Goal: Task Accomplishment & Management: Manage account settings

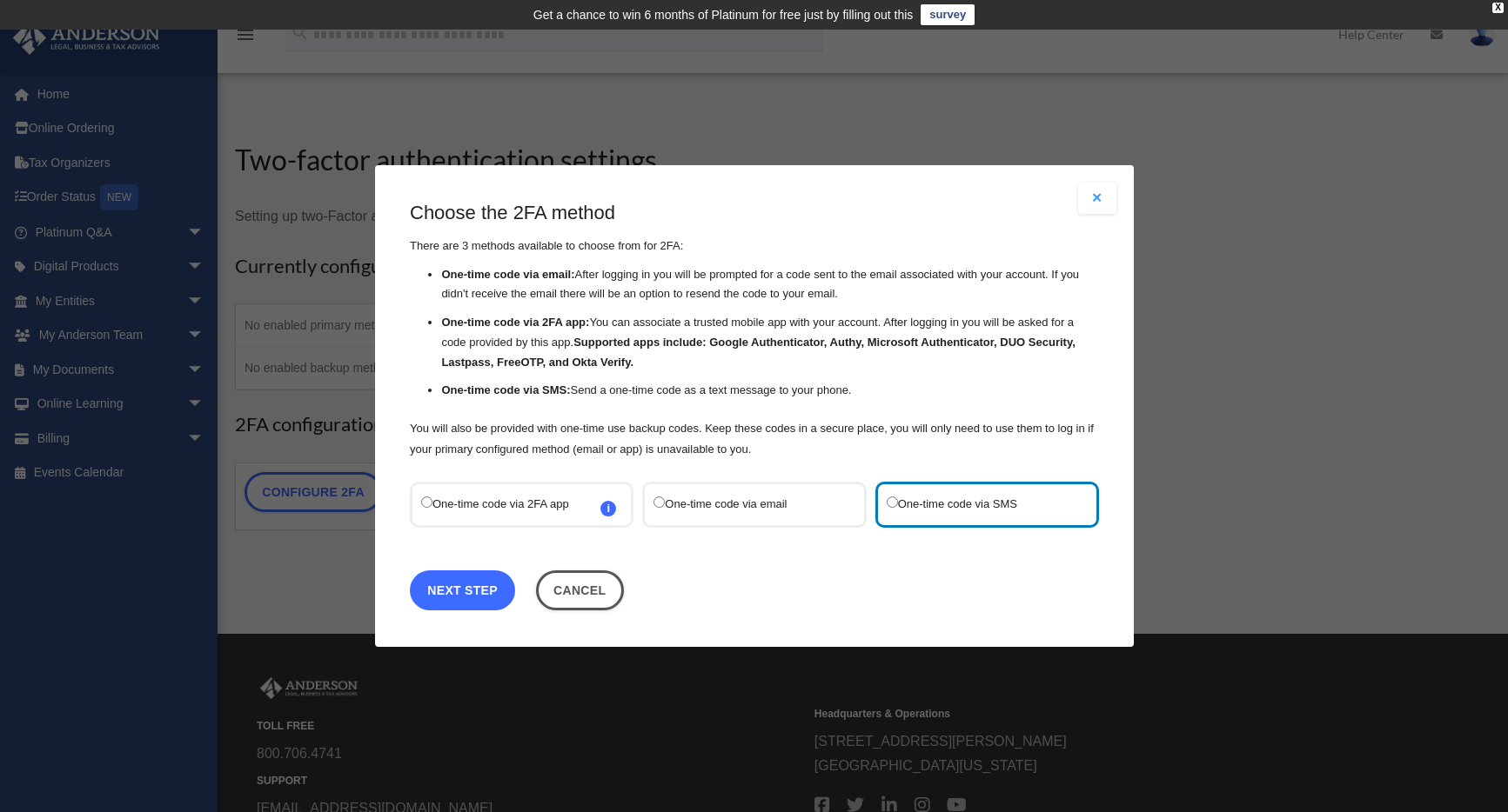
click at [465, 585] on link "Next Step" at bounding box center [462, 590] width 106 height 40
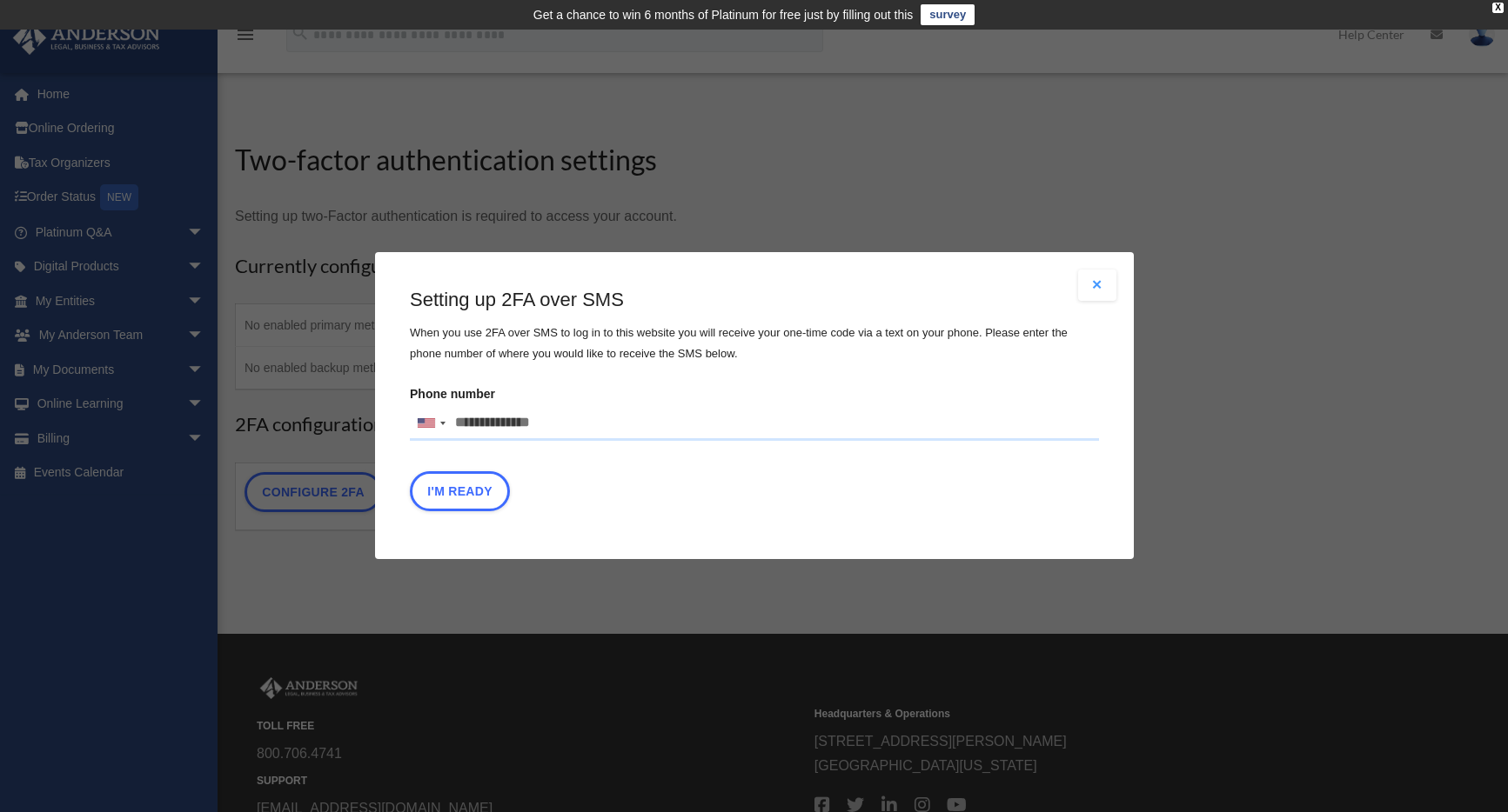
click at [504, 423] on input "Phone number United States +1 United Kingdom +44 Afghanistan (‫افغانستان‬‎) +93…" at bounding box center [754, 423] width 689 height 35
type input "**********"
click at [450, 496] on button "I'm Ready" at bounding box center [459, 492] width 100 height 40
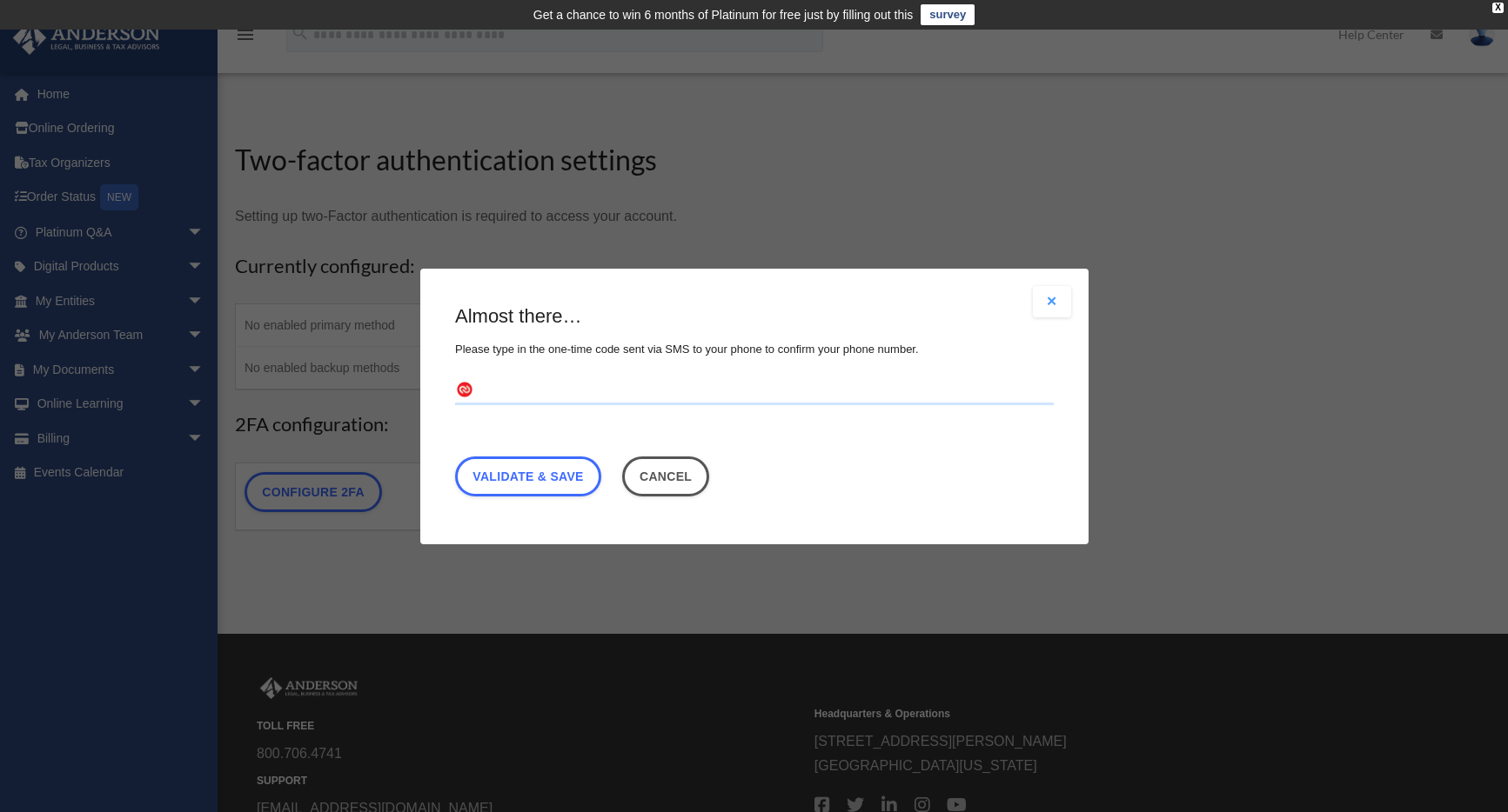
click at [530, 394] on input "text" at bounding box center [754, 390] width 598 height 28
type input "******"
click at [506, 475] on link "Validate & Save" at bounding box center [528, 475] width 146 height 40
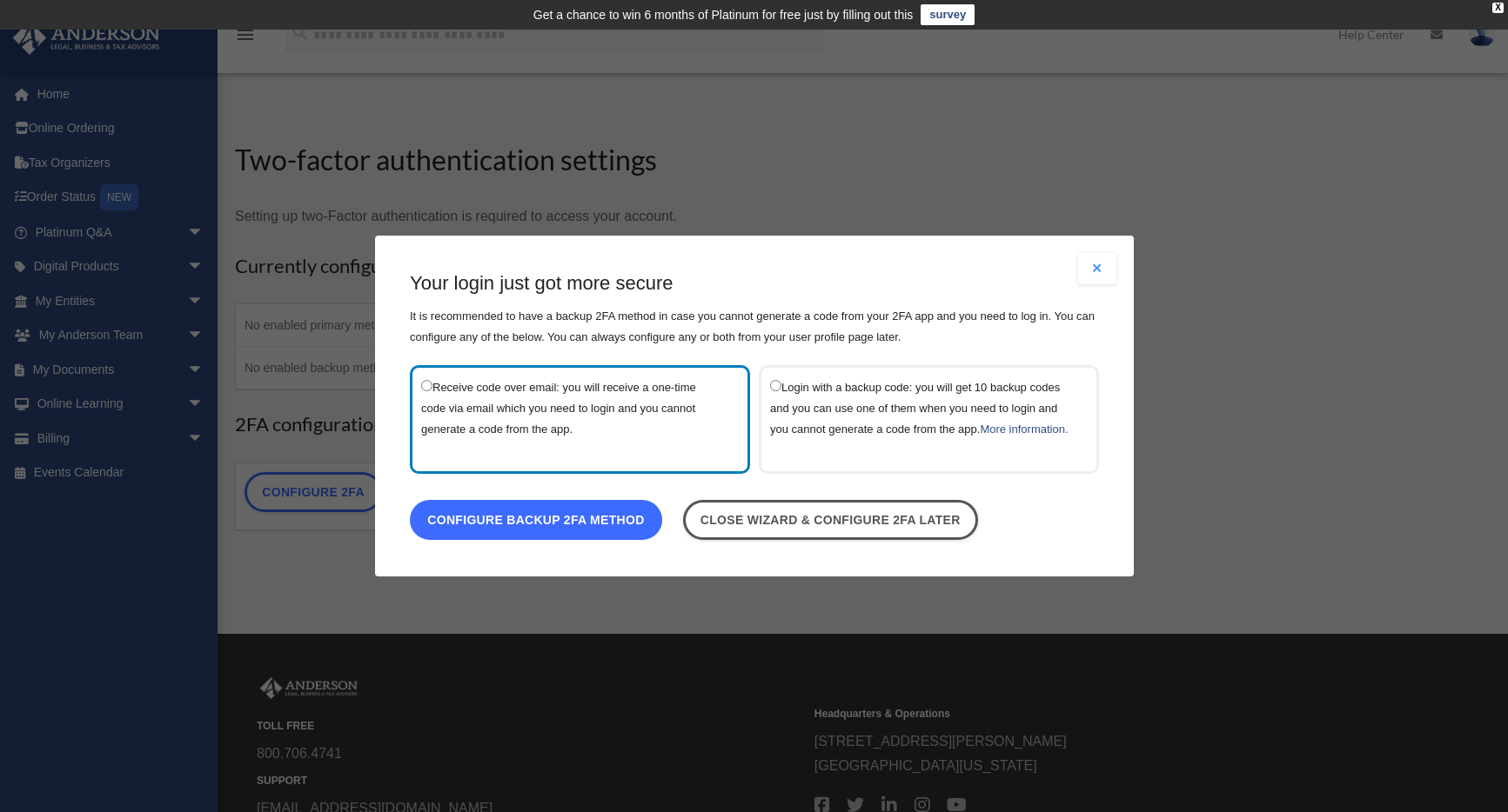
click at [570, 538] on link "Configure backup 2FA method" at bounding box center [536, 520] width 253 height 40
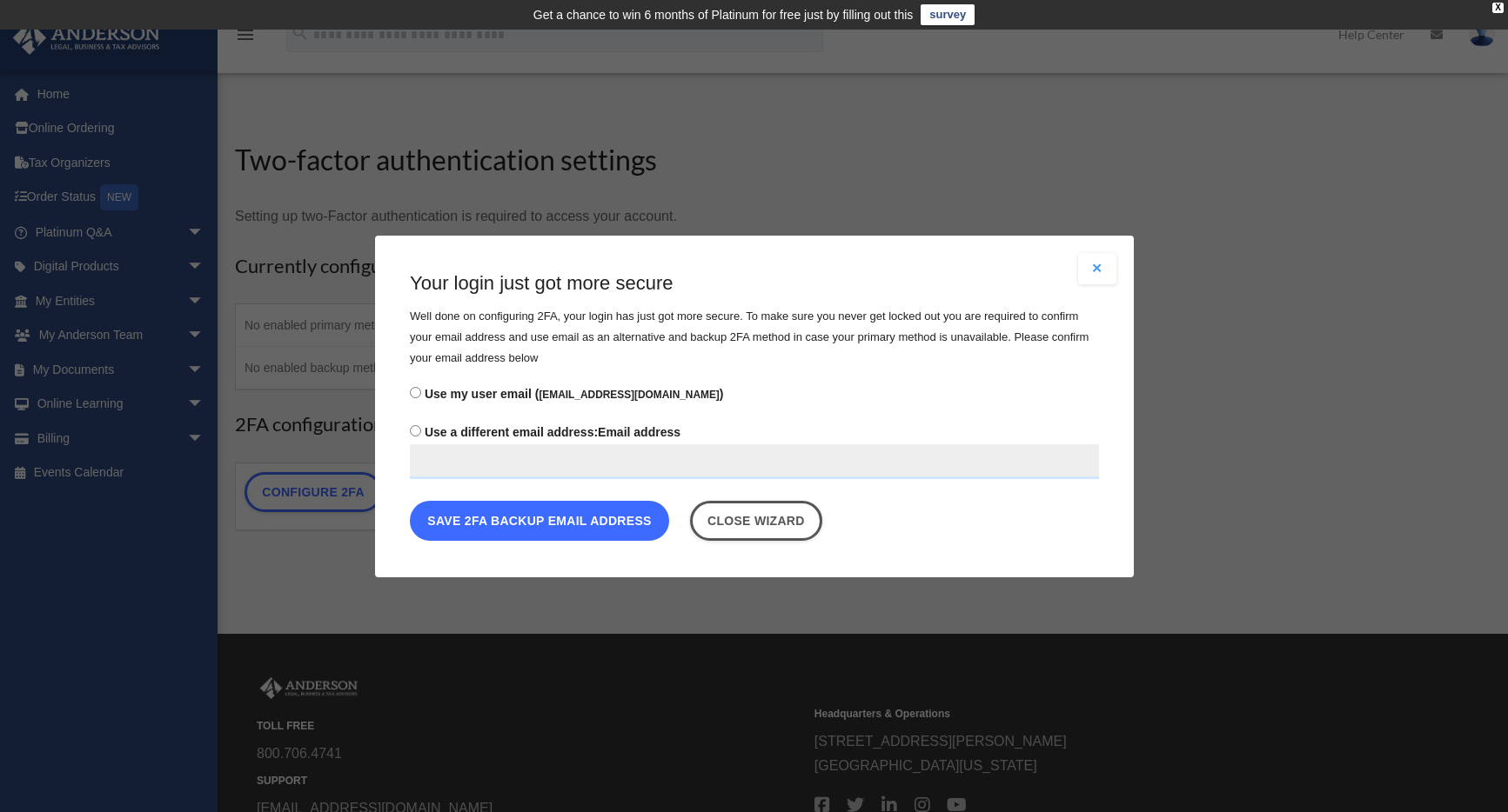
click at [578, 528] on button "Save 2FA backup email address" at bounding box center [539, 520] width 259 height 40
click at [580, 526] on button "Save 2FA backup email address" at bounding box center [539, 520] width 259 height 40
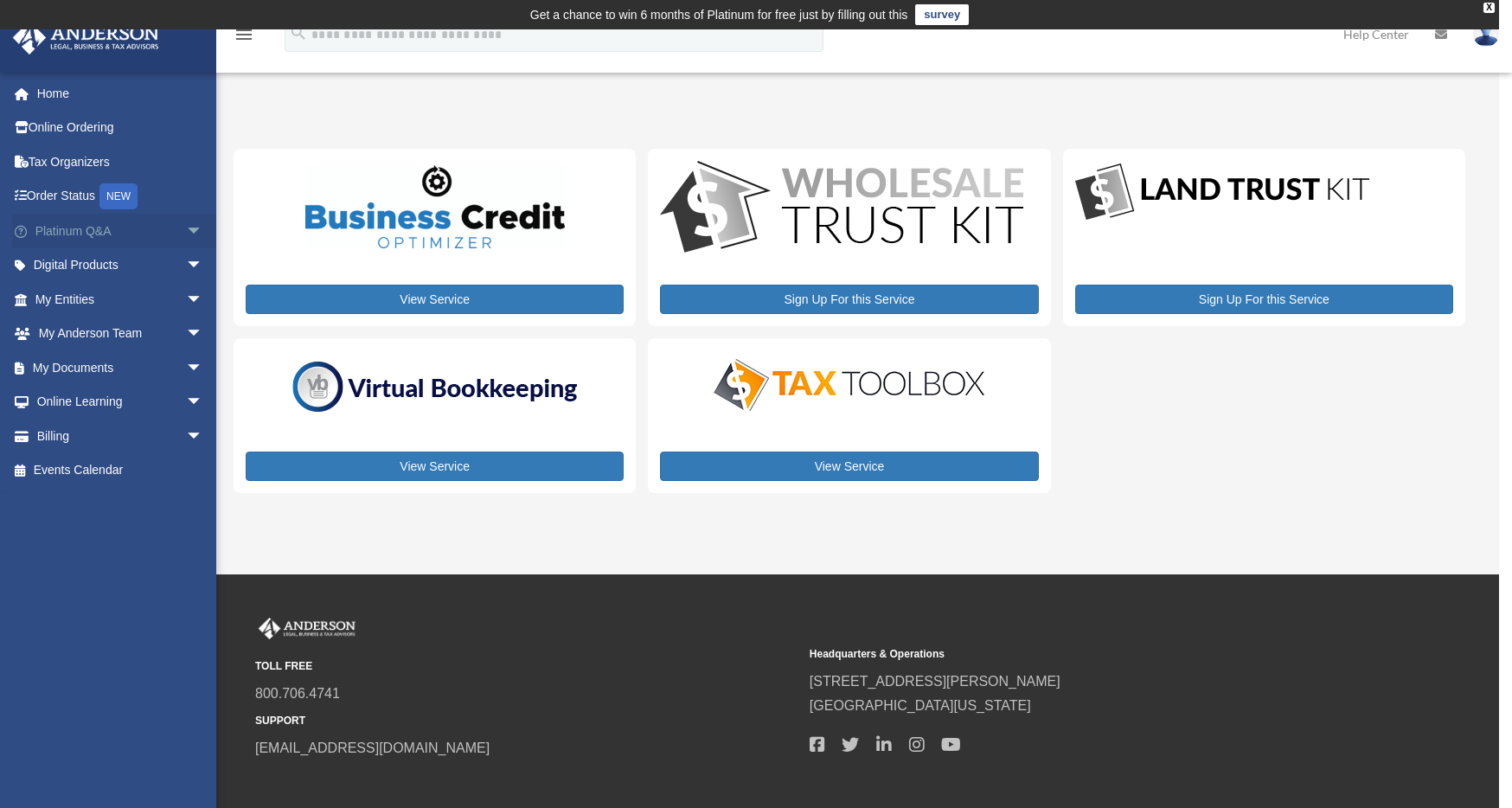
click at [186, 226] on span "arrow_drop_down" at bounding box center [203, 232] width 35 height 36
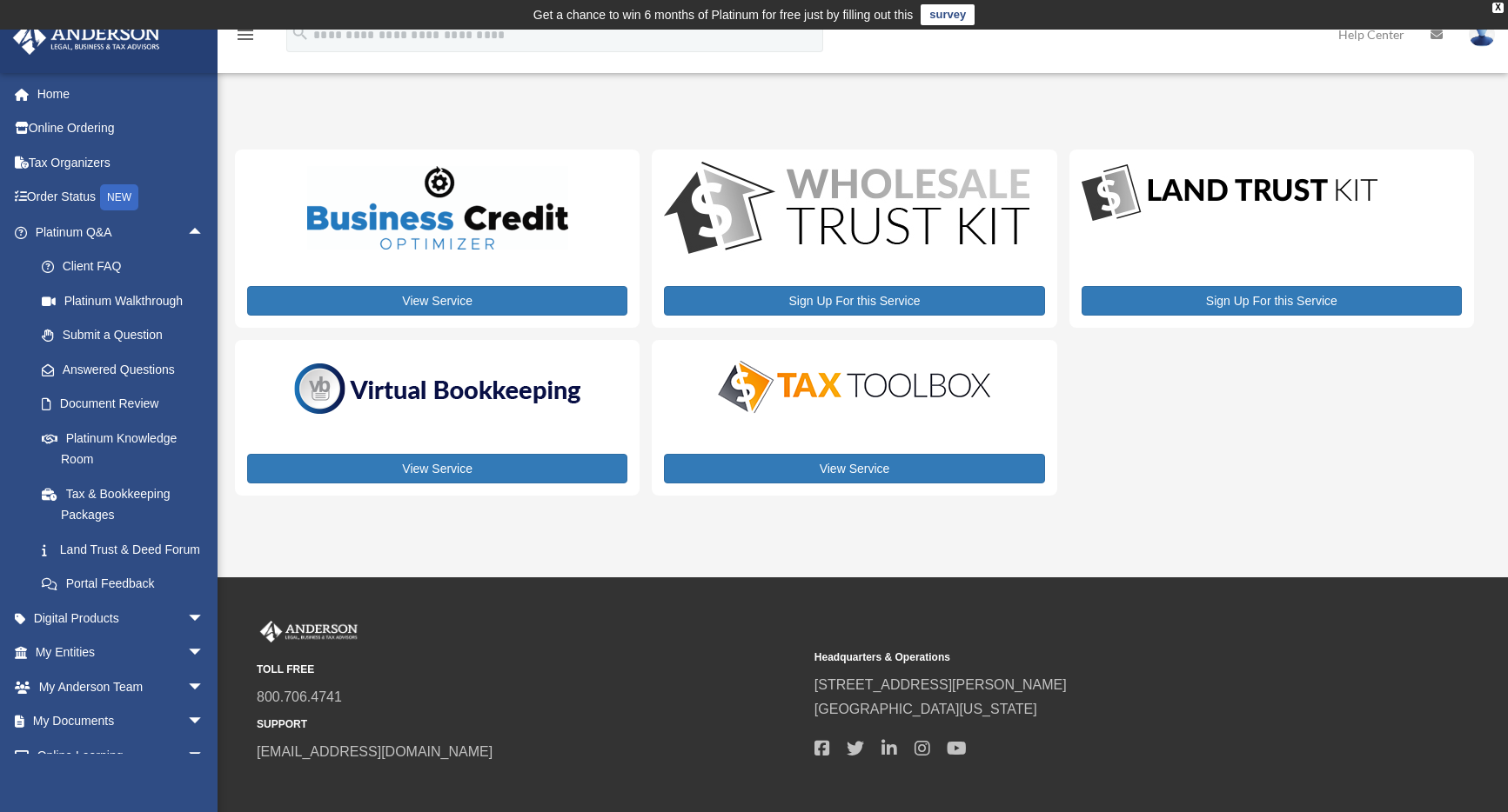
click at [1474, 40] on img at bounding box center [1481, 34] width 26 height 25
click at [139, 433] on link "Platinum Knowledge Room" at bounding box center [127, 449] width 206 height 56
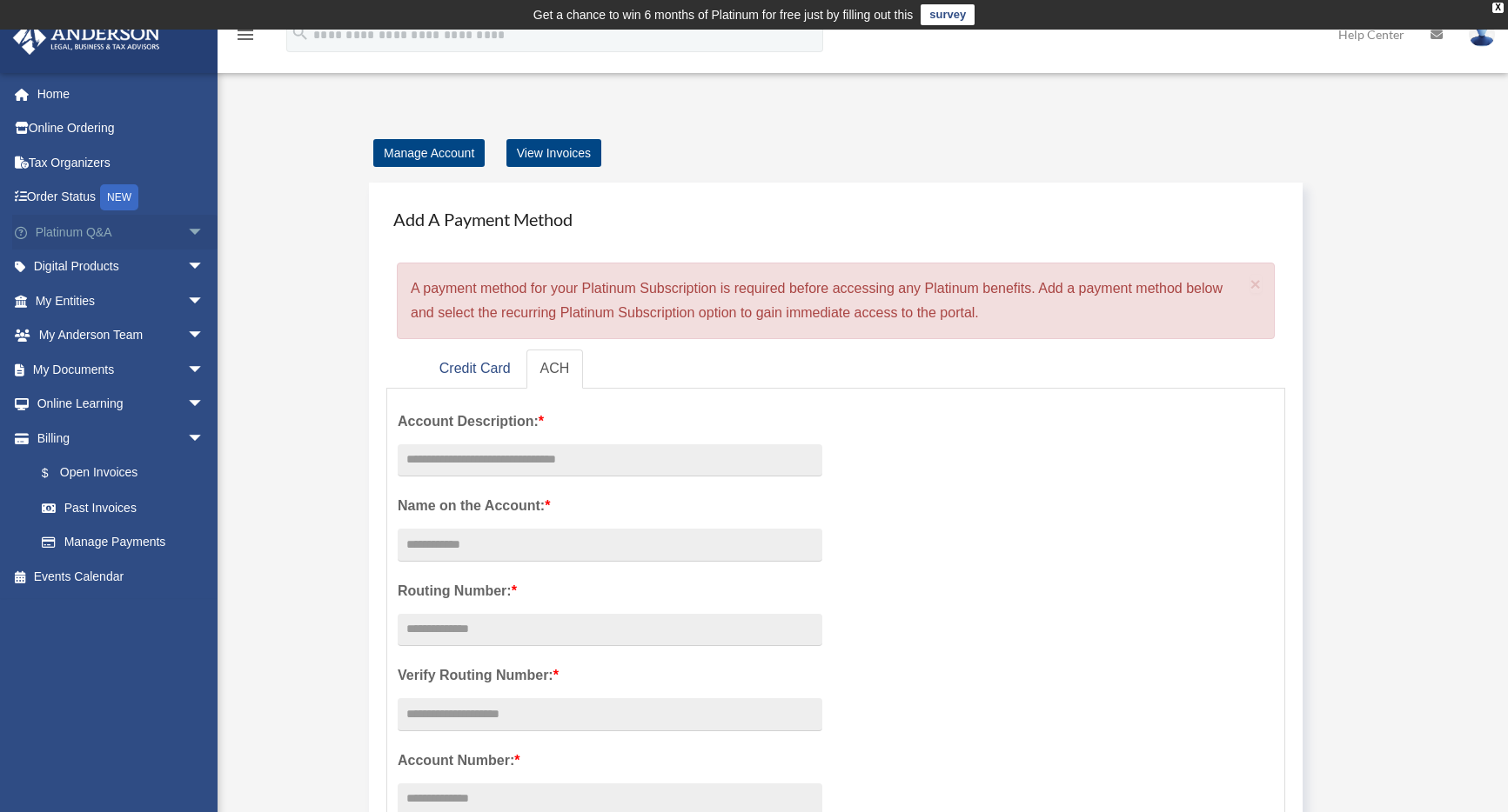
click at [187, 231] on span "arrow_drop_down" at bounding box center [204, 233] width 35 height 36
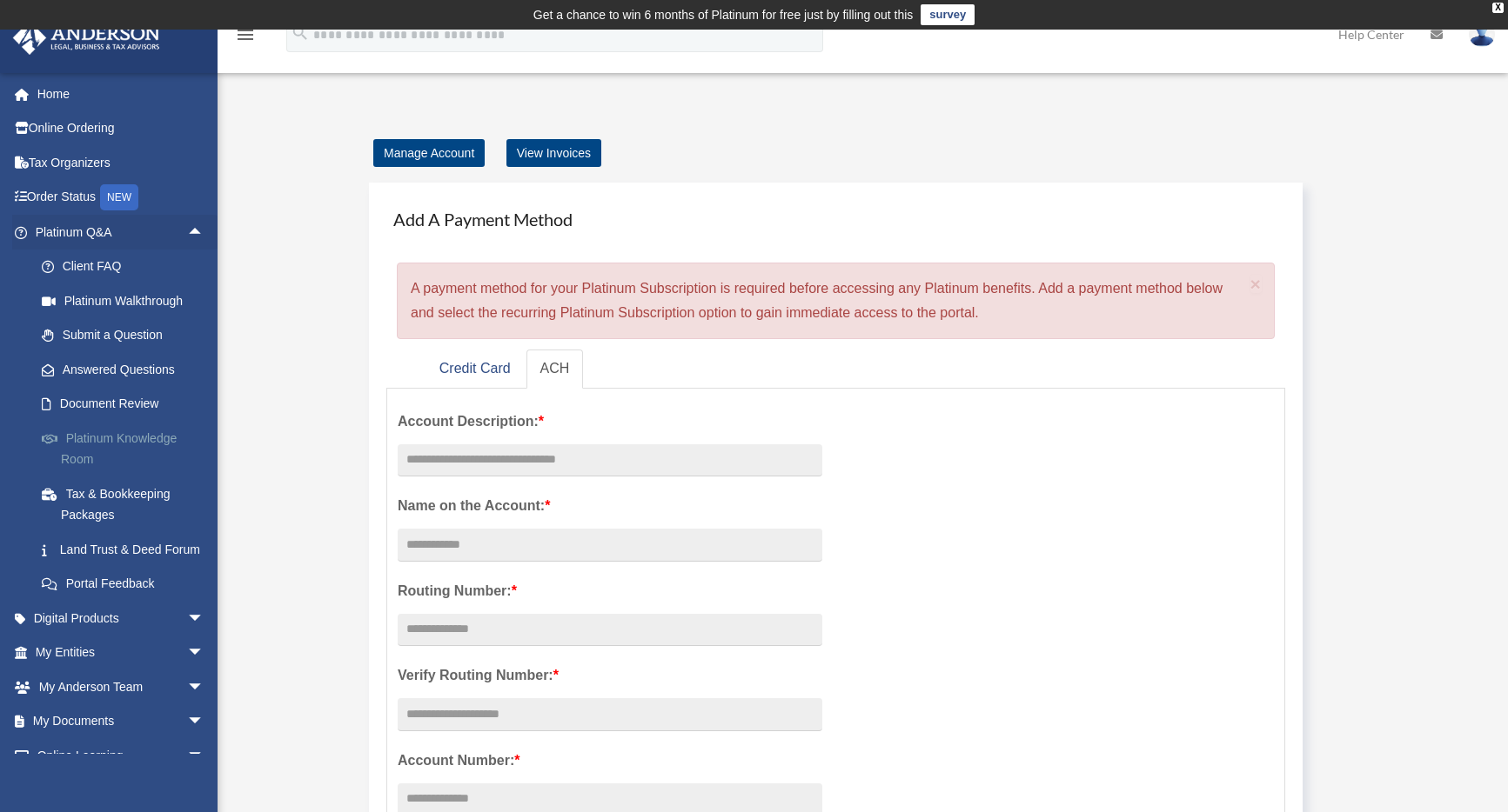
click at [145, 442] on link "Platinum Knowledge Room" at bounding box center [127, 449] width 206 height 56
click at [121, 406] on link "Document Review" at bounding box center [127, 404] width 206 height 35
click at [1498, 7] on div "X" at bounding box center [1497, 8] width 12 height 11
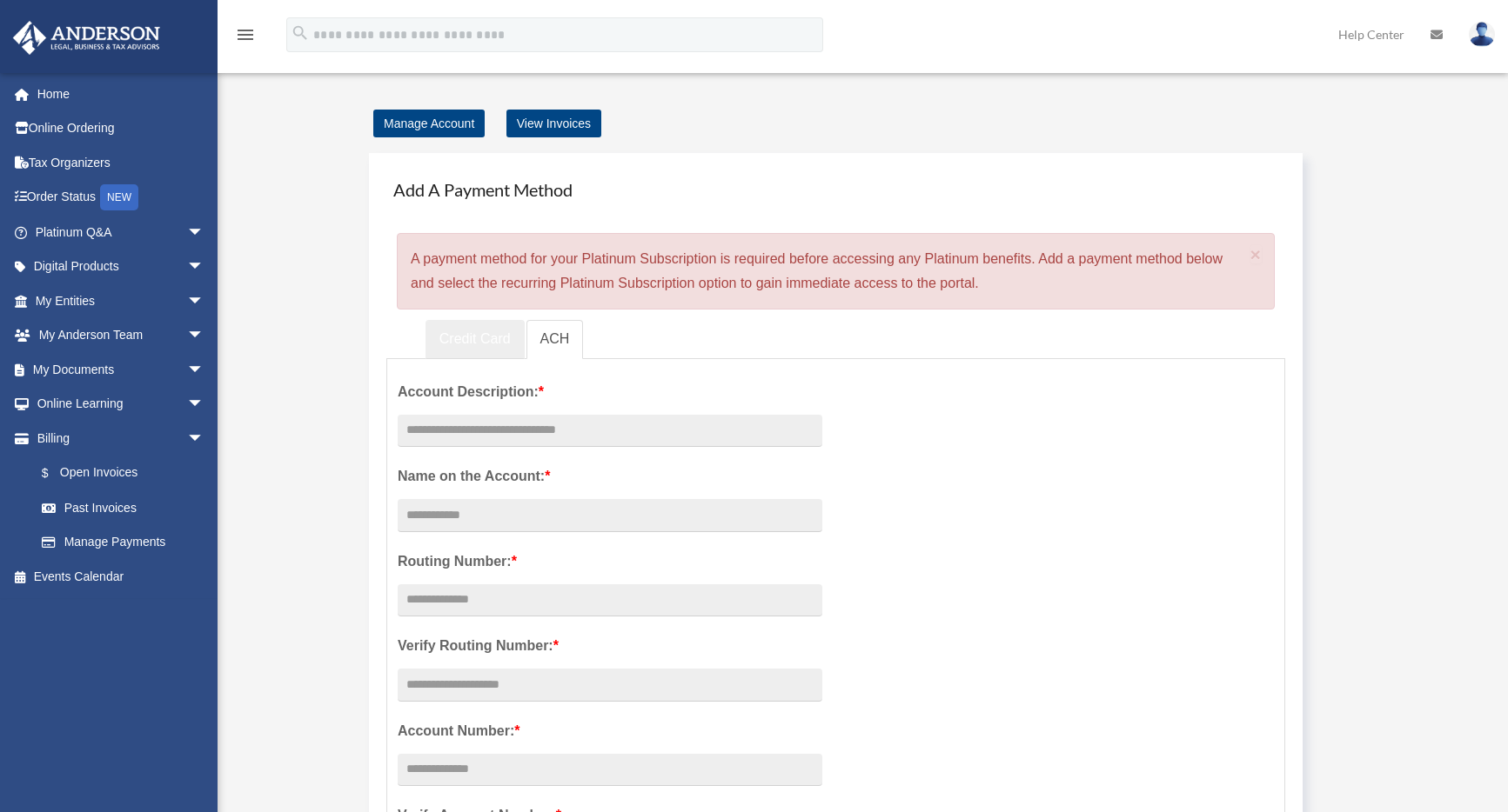
click at [469, 343] on link "Credit Card" at bounding box center [475, 339] width 99 height 39
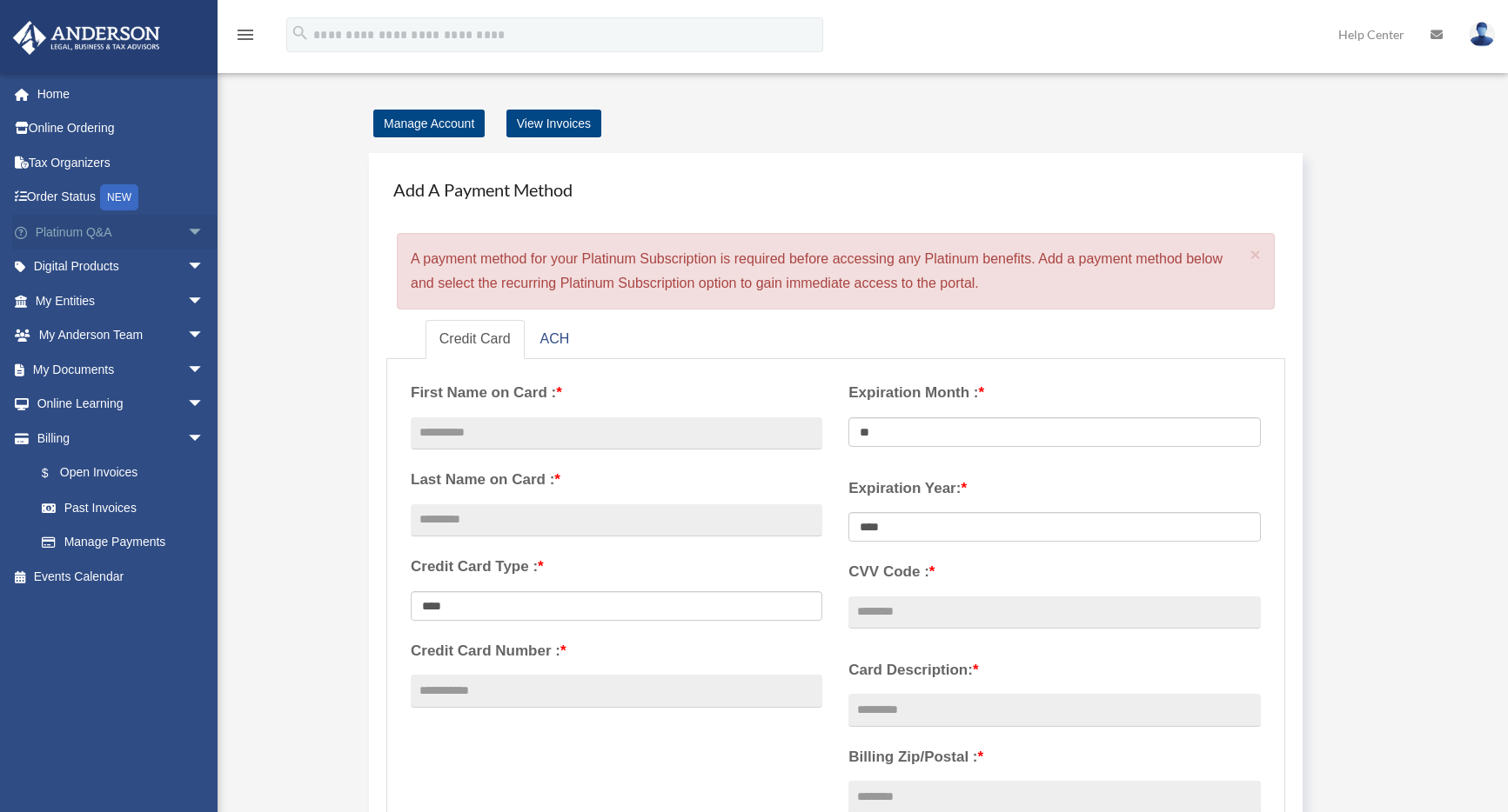
click at [187, 231] on span "arrow_drop_down" at bounding box center [204, 233] width 35 height 36
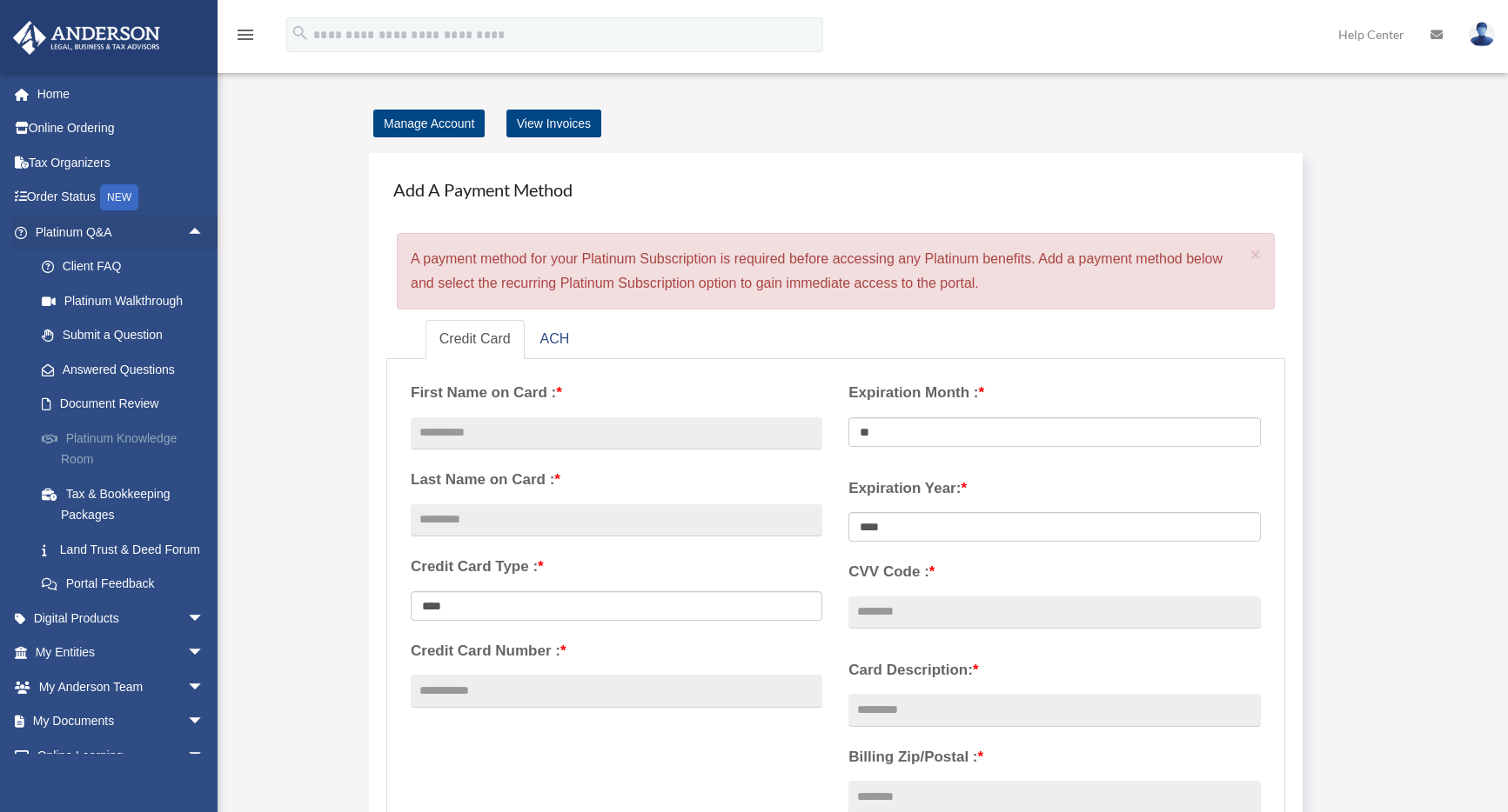
click at [142, 438] on link "Platinum Knowledge Room" at bounding box center [127, 449] width 206 height 56
click at [113, 438] on link "Platinum Knowledge Room" at bounding box center [127, 449] width 206 height 56
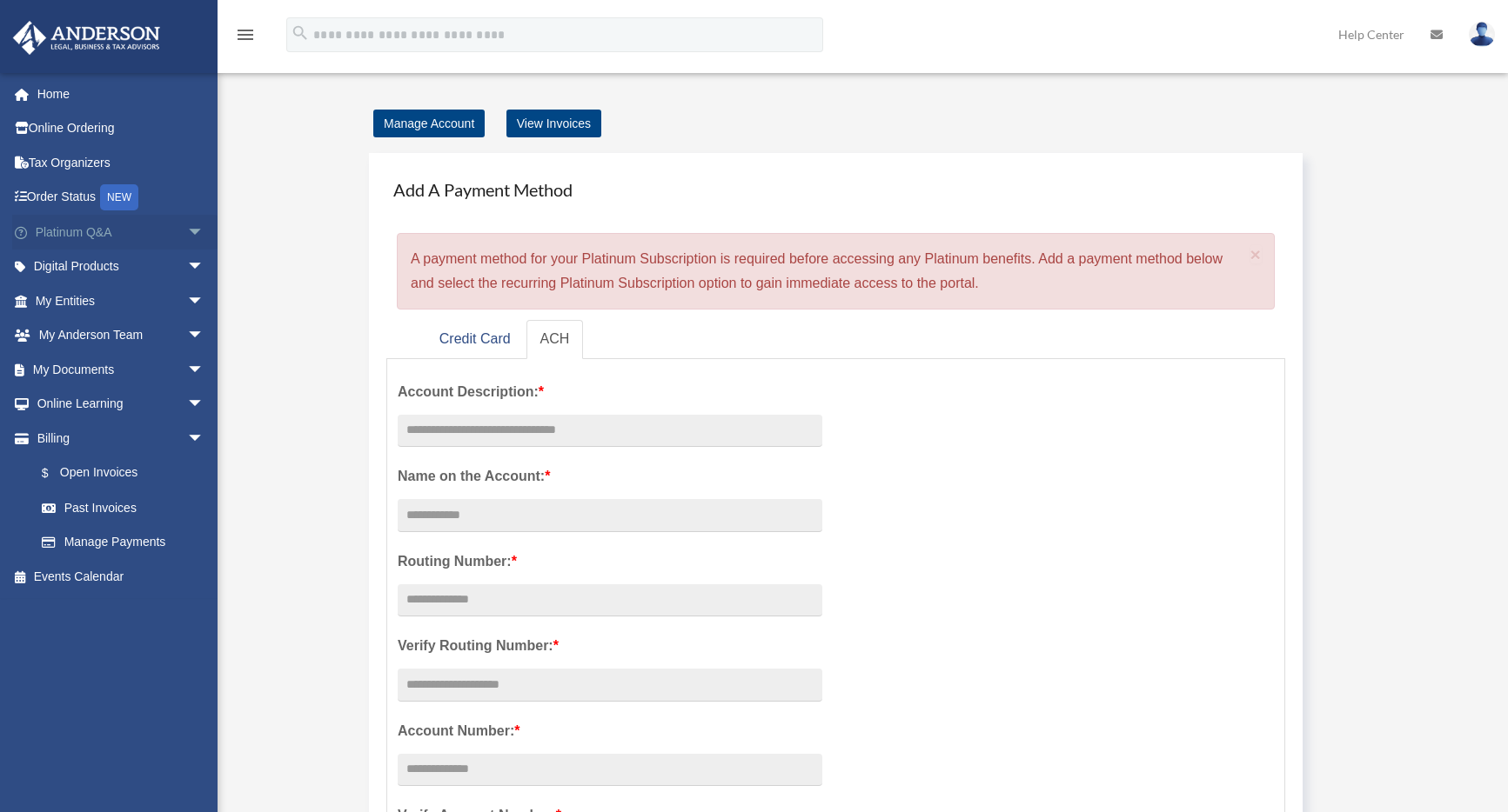
click at [187, 230] on span "arrow_drop_down" at bounding box center [204, 233] width 35 height 36
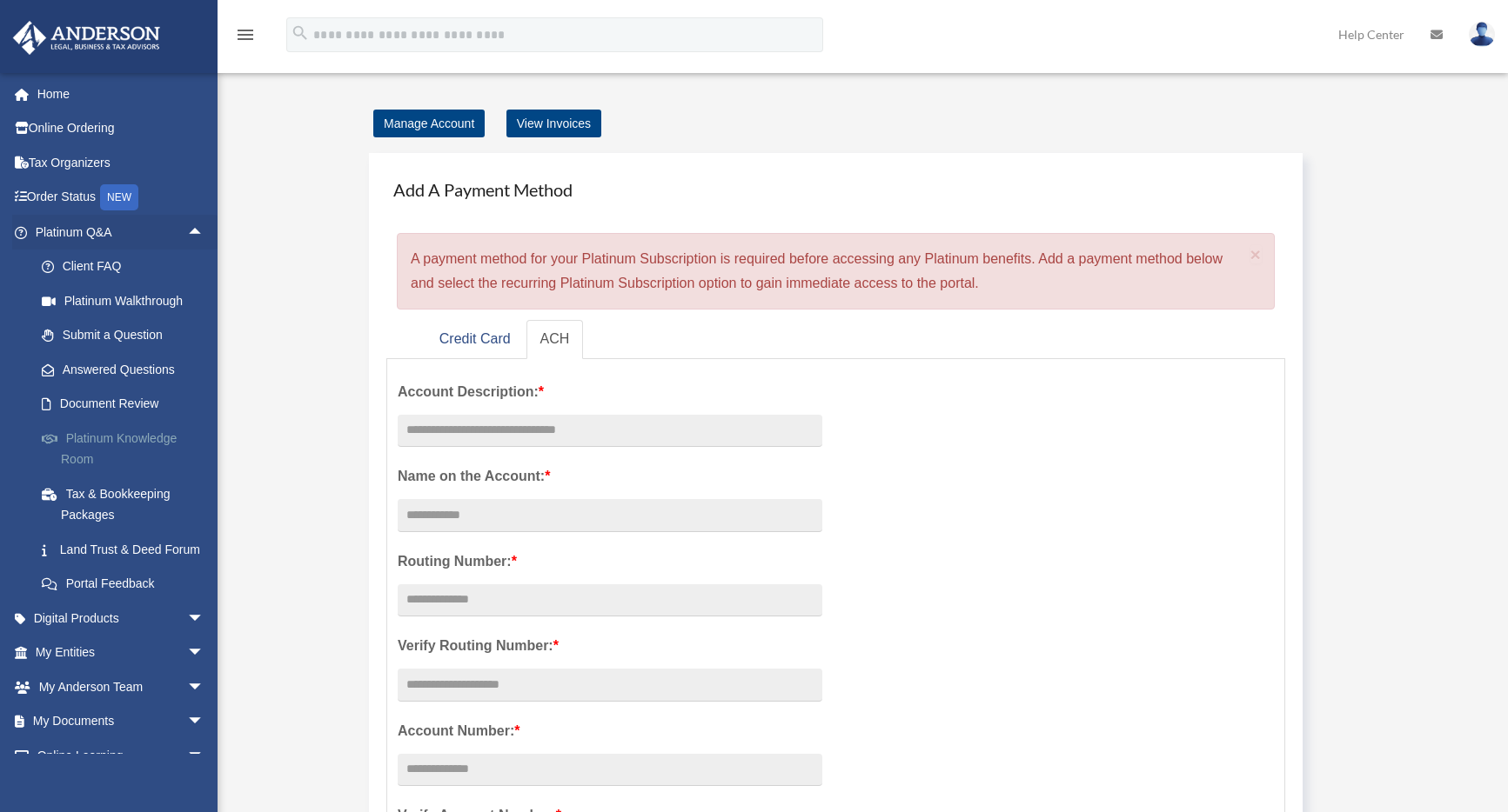
click at [157, 436] on link "Platinum Knowledge Room" at bounding box center [127, 449] width 206 height 56
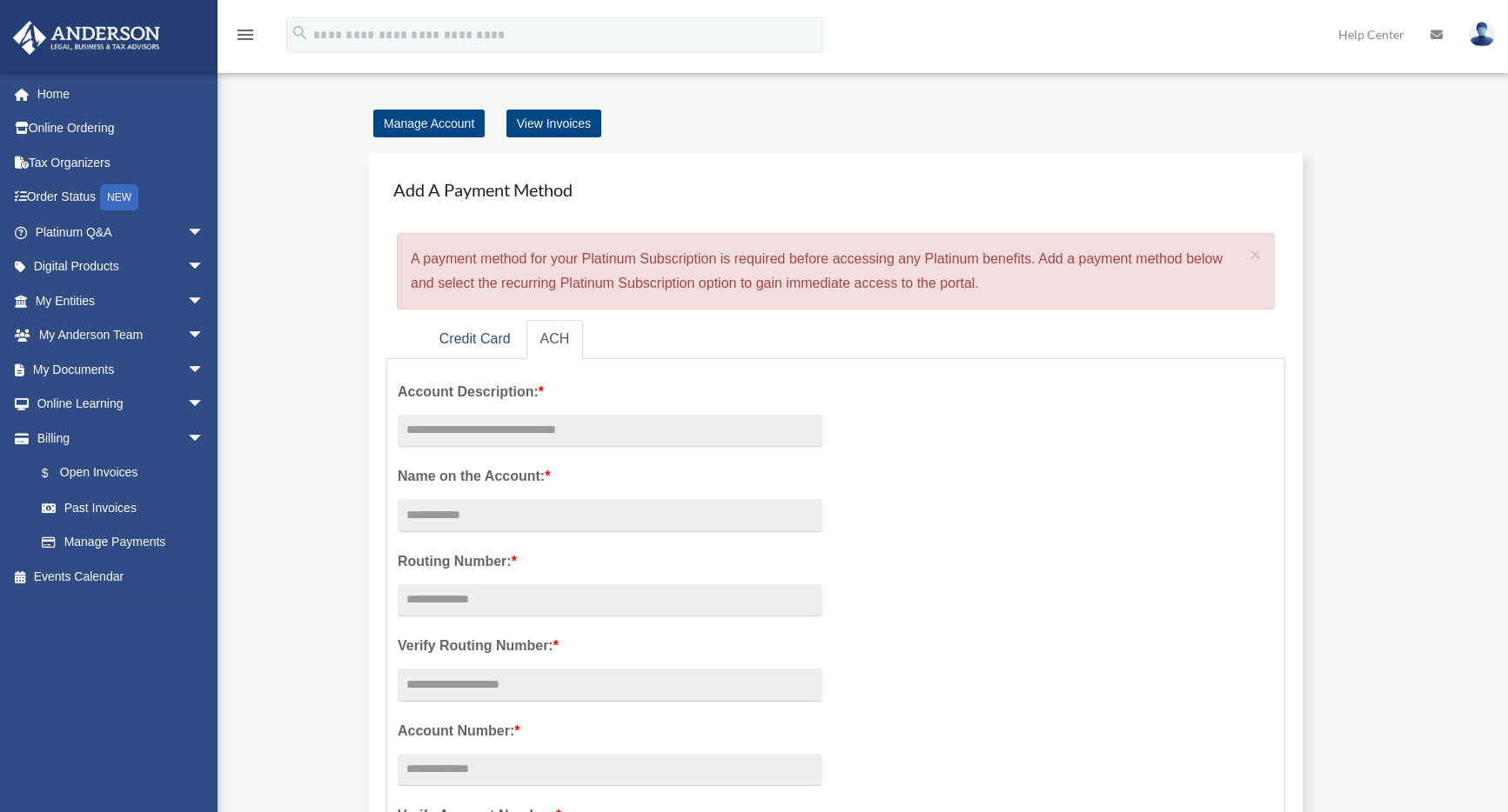
click at [137, 406] on div "[EMAIL_ADDRESS][DOMAIN_NAME] Sign Out [EMAIL_ADDRESS][DOMAIN_NAME] Home Online …" at bounding box center [108, 478] width 217 height 812
click at [187, 233] on span "arrow_drop_down" at bounding box center [204, 233] width 35 height 36
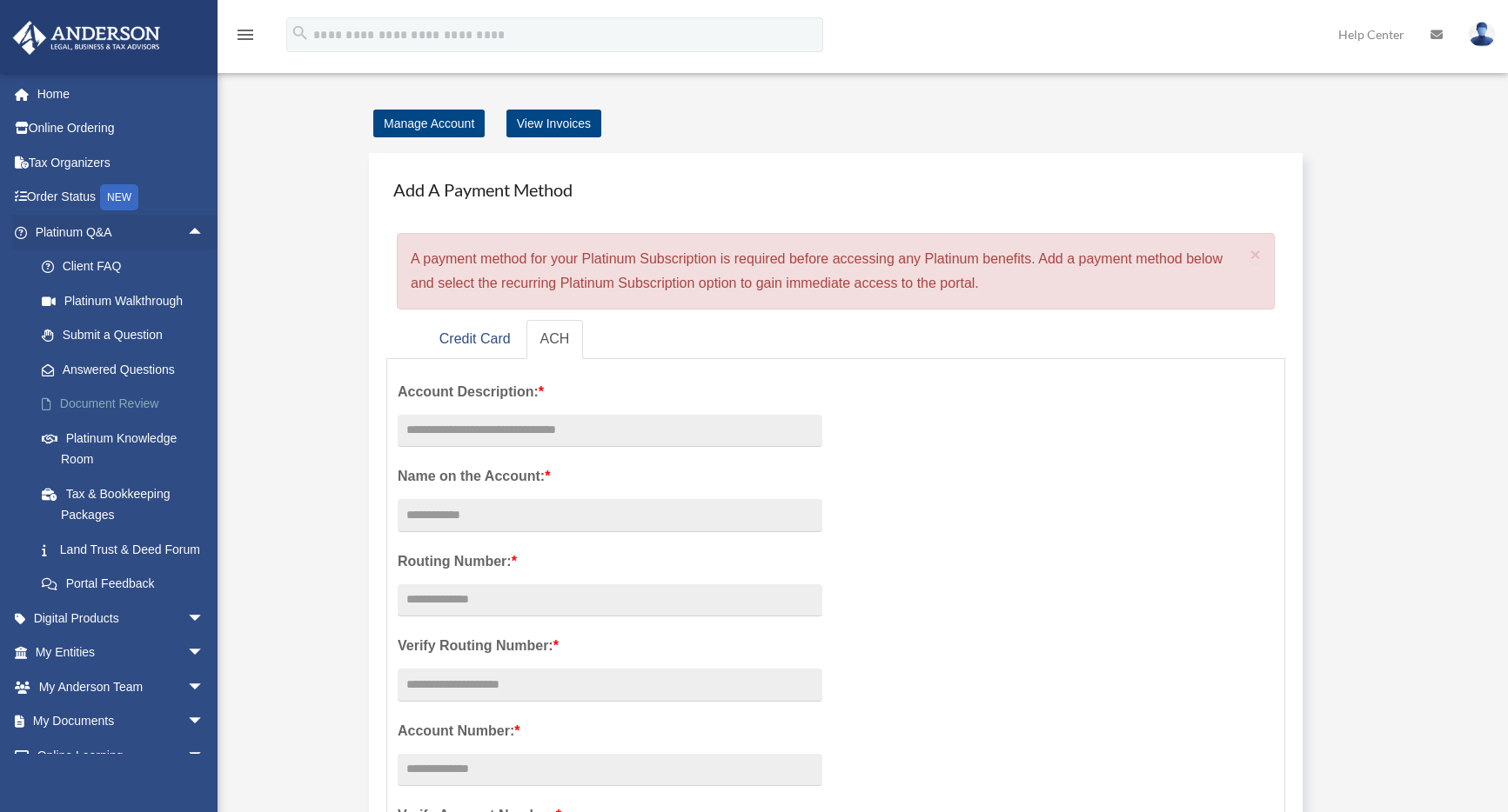
click at [140, 407] on link "Document Review" at bounding box center [127, 404] width 206 height 35
click at [143, 437] on link "Platinum Knowledge Room" at bounding box center [127, 449] width 206 height 56
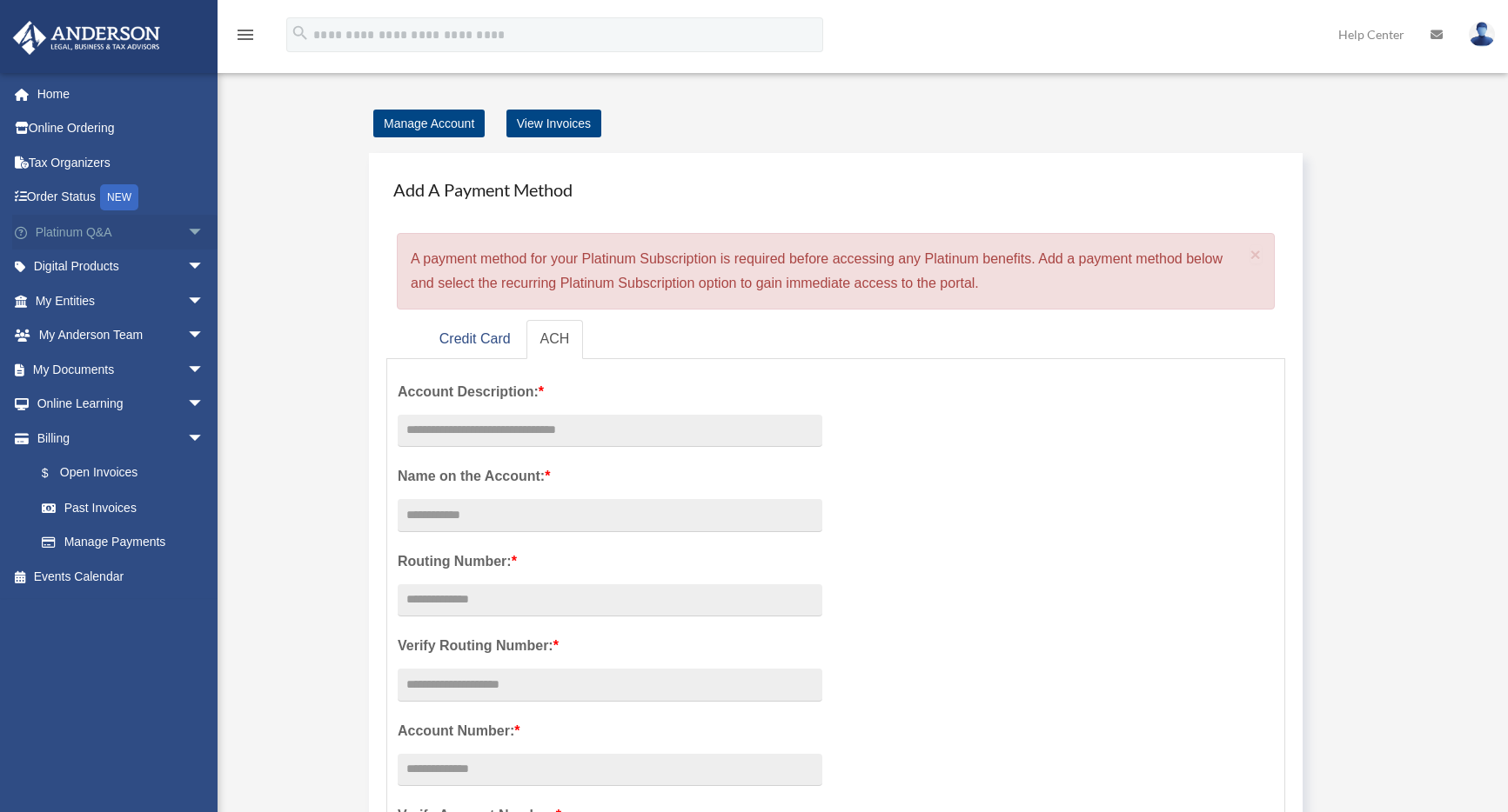
click at [187, 231] on span "arrow_drop_down" at bounding box center [204, 233] width 35 height 36
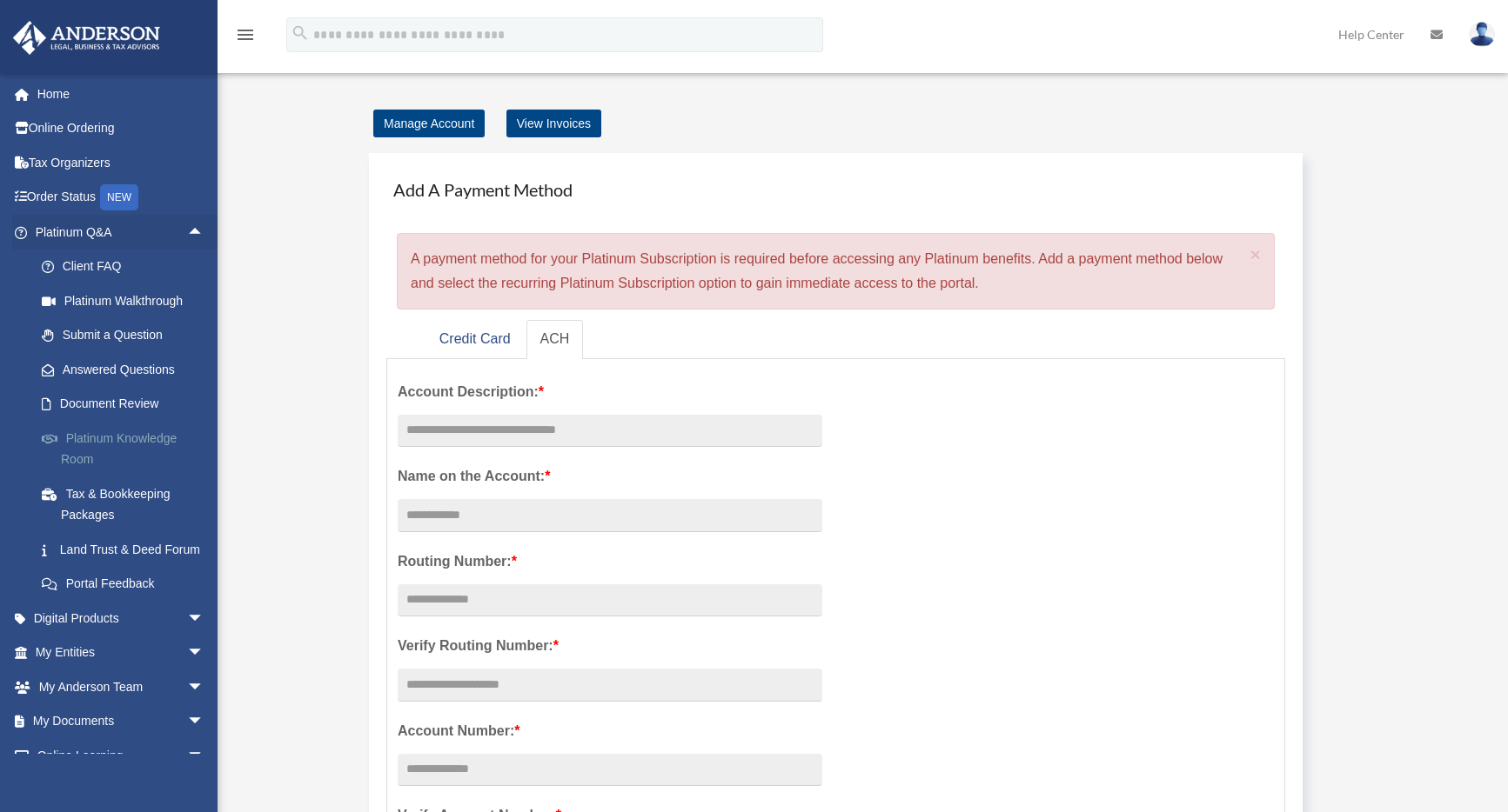
click at [92, 442] on link "Platinum Knowledge Room" at bounding box center [127, 449] width 206 height 56
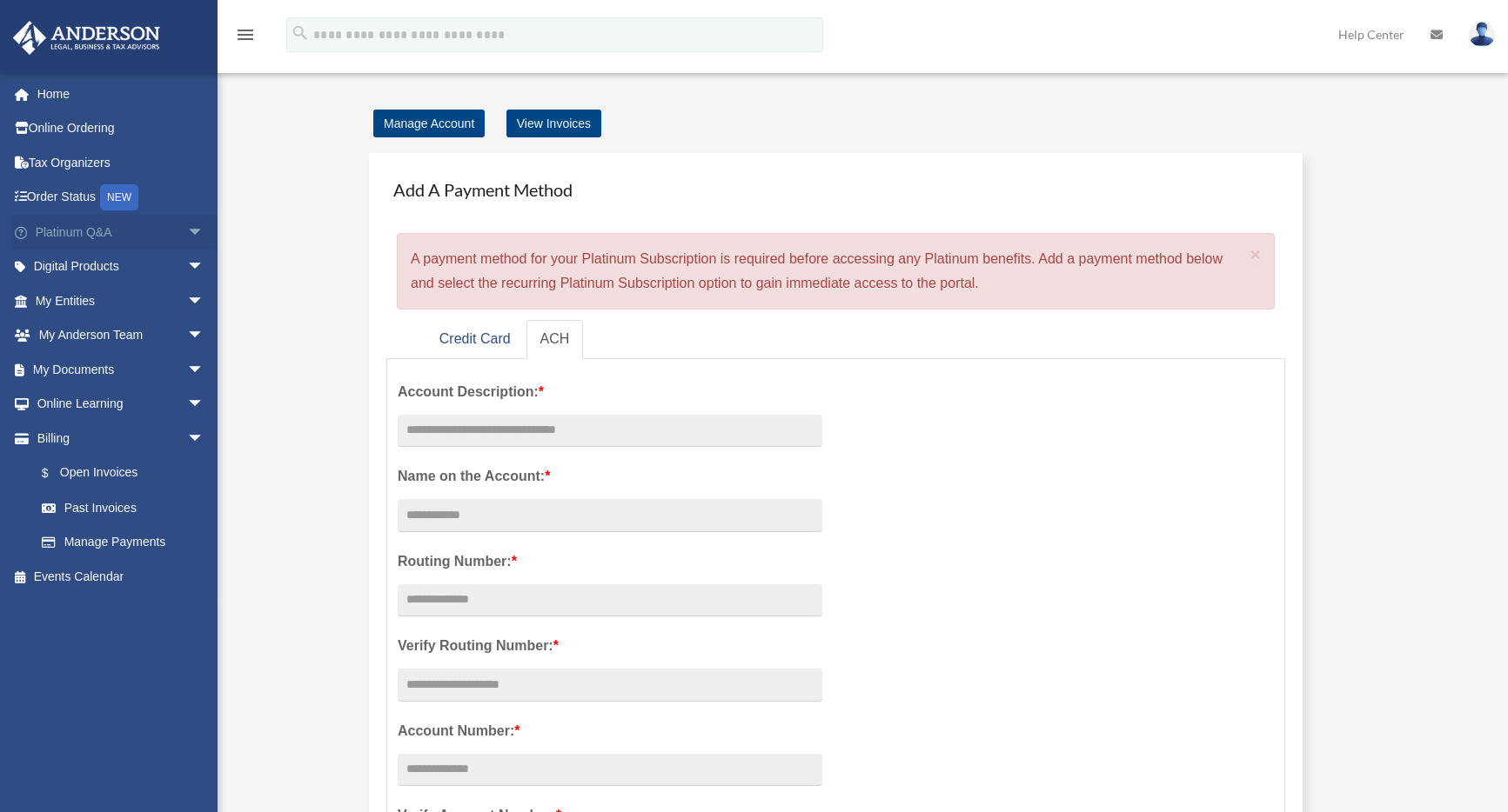
click at [187, 228] on span "arrow_drop_down" at bounding box center [204, 233] width 35 height 36
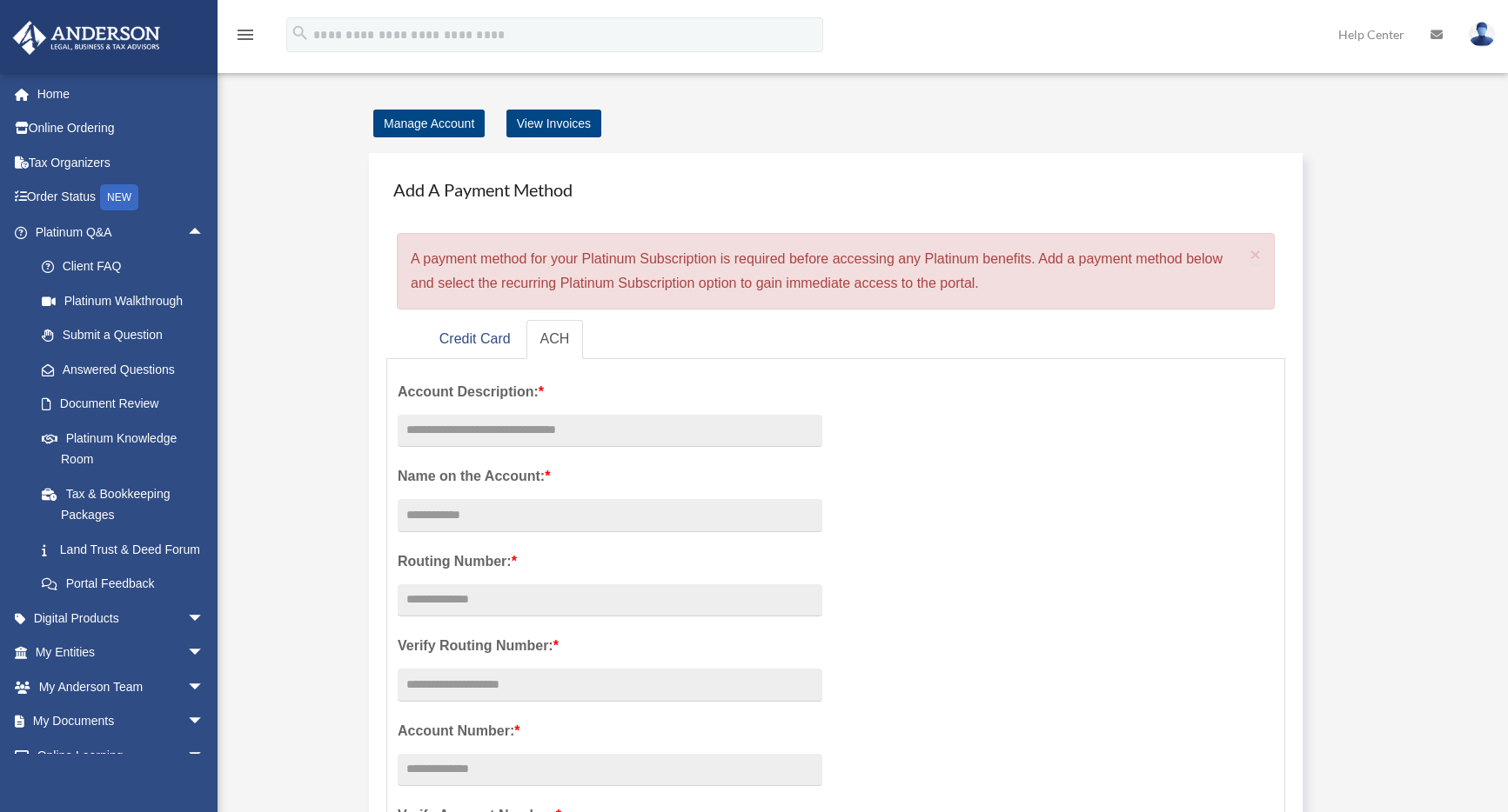
click at [98, 42] on img at bounding box center [87, 38] width 157 height 34
click at [127, 61] on link at bounding box center [108, 36] width 218 height 74
click at [60, 90] on link "Home" at bounding box center [121, 94] width 218 height 35
click at [1478, 29] on img at bounding box center [1481, 34] width 26 height 25
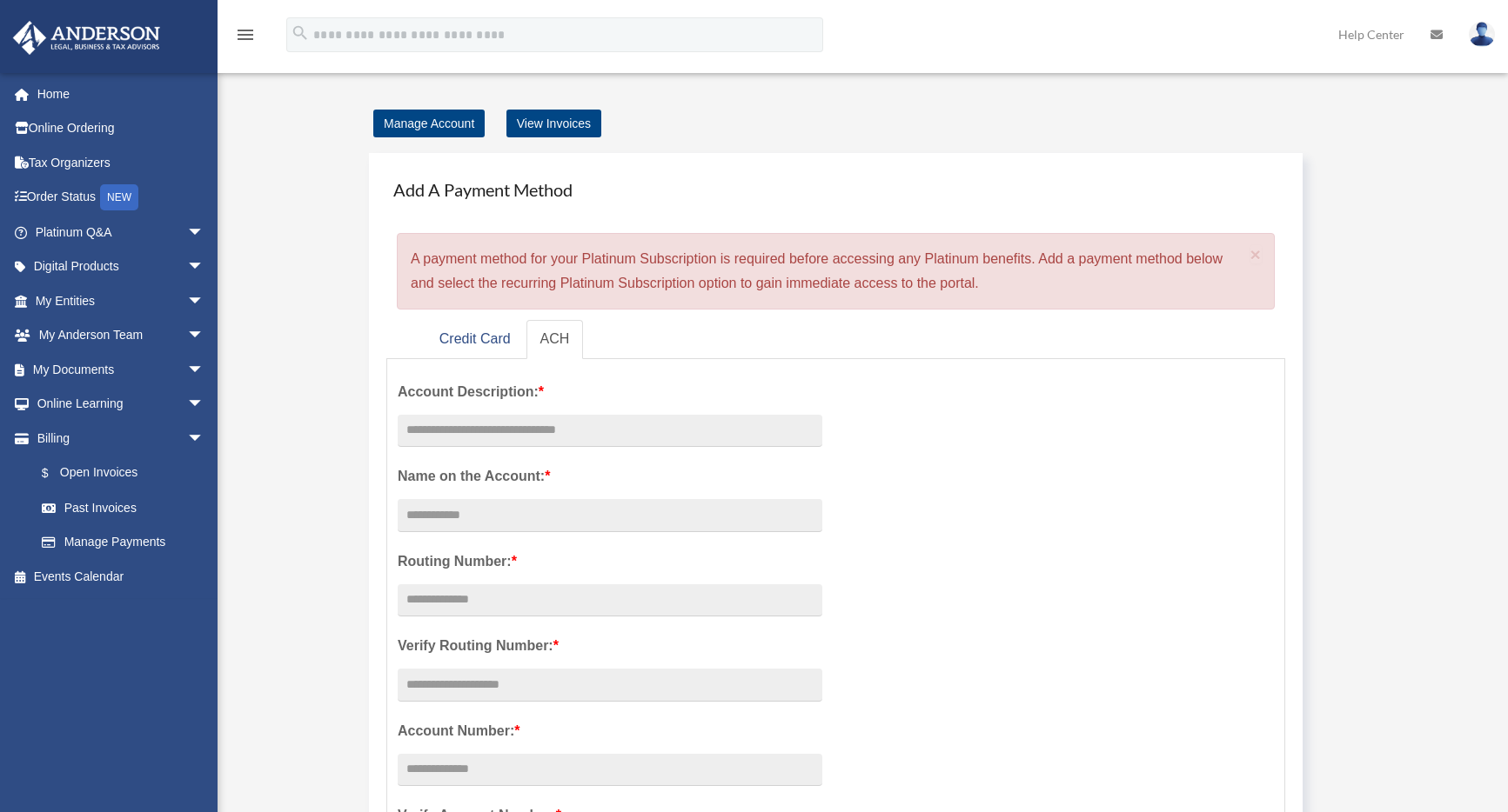
click at [1482, 20] on link at bounding box center [1482, 33] width 52 height 77
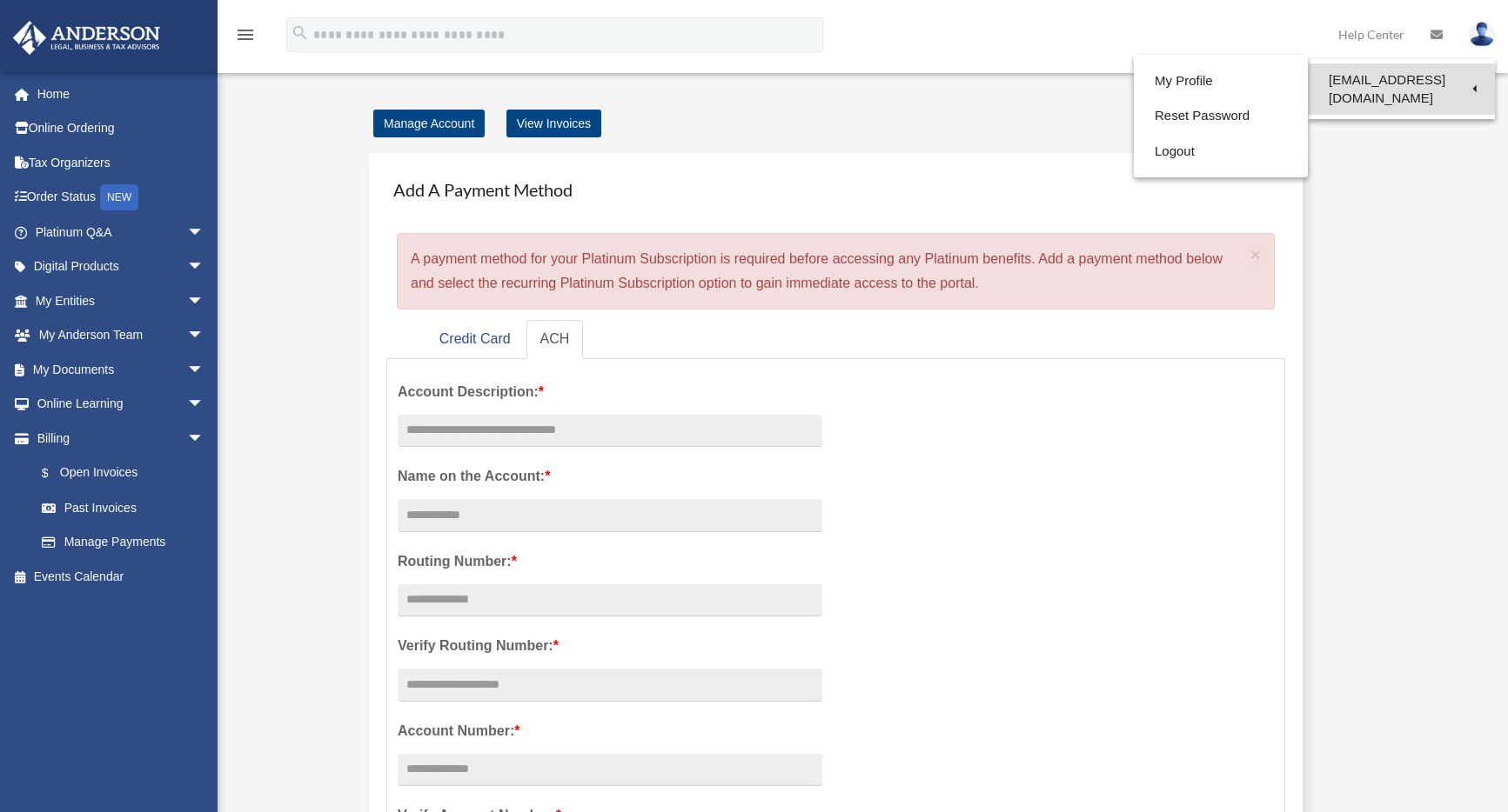
click at [1399, 80] on link "[EMAIL_ADDRESS][DOMAIN_NAME]" at bounding box center [1401, 88] width 187 height 51
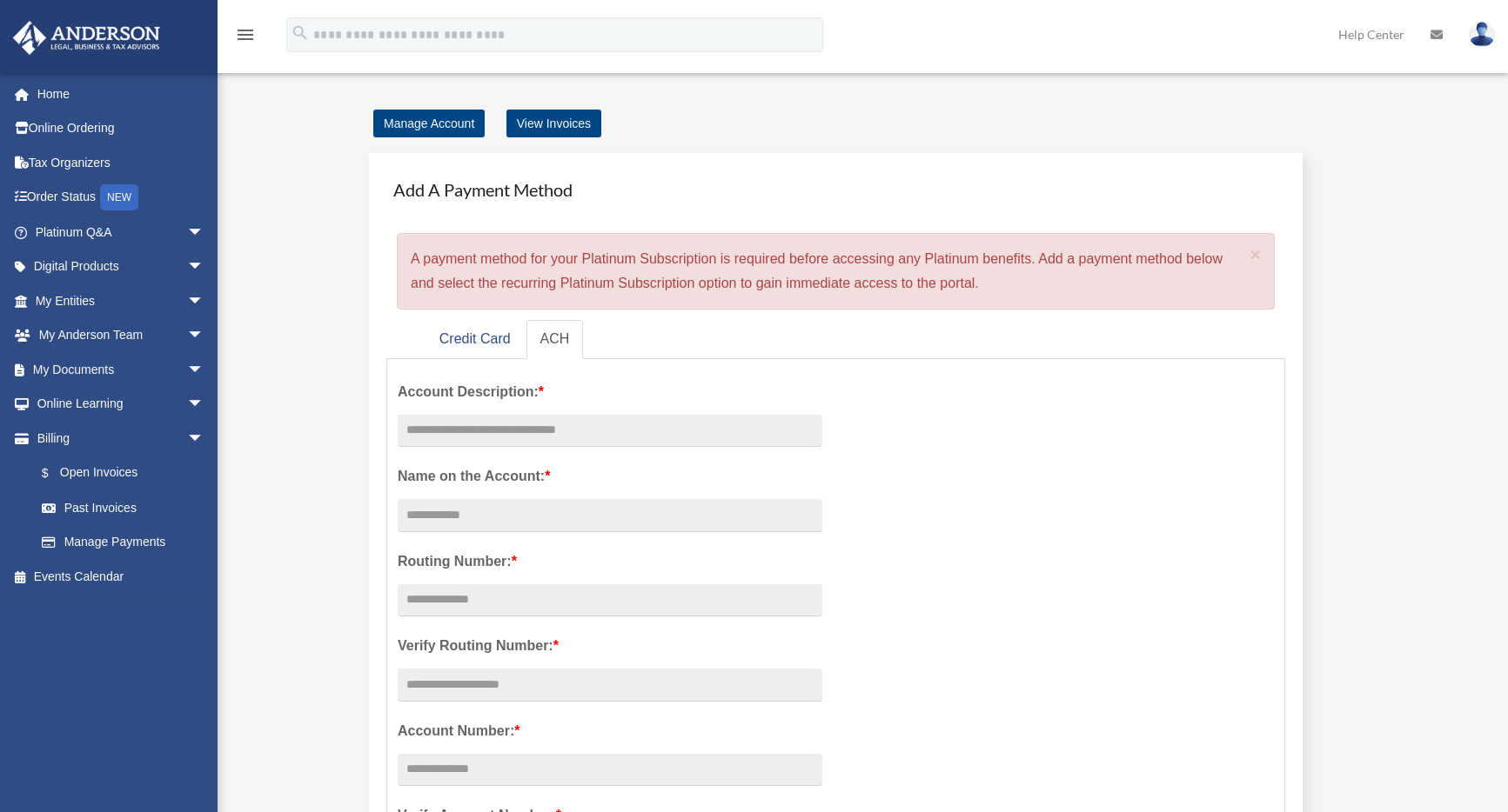
click at [301, 321] on div "Manage Account View Invoices Add A Payment Method × A payment method for your P…" at bounding box center [860, 755] width 1277 height 1288
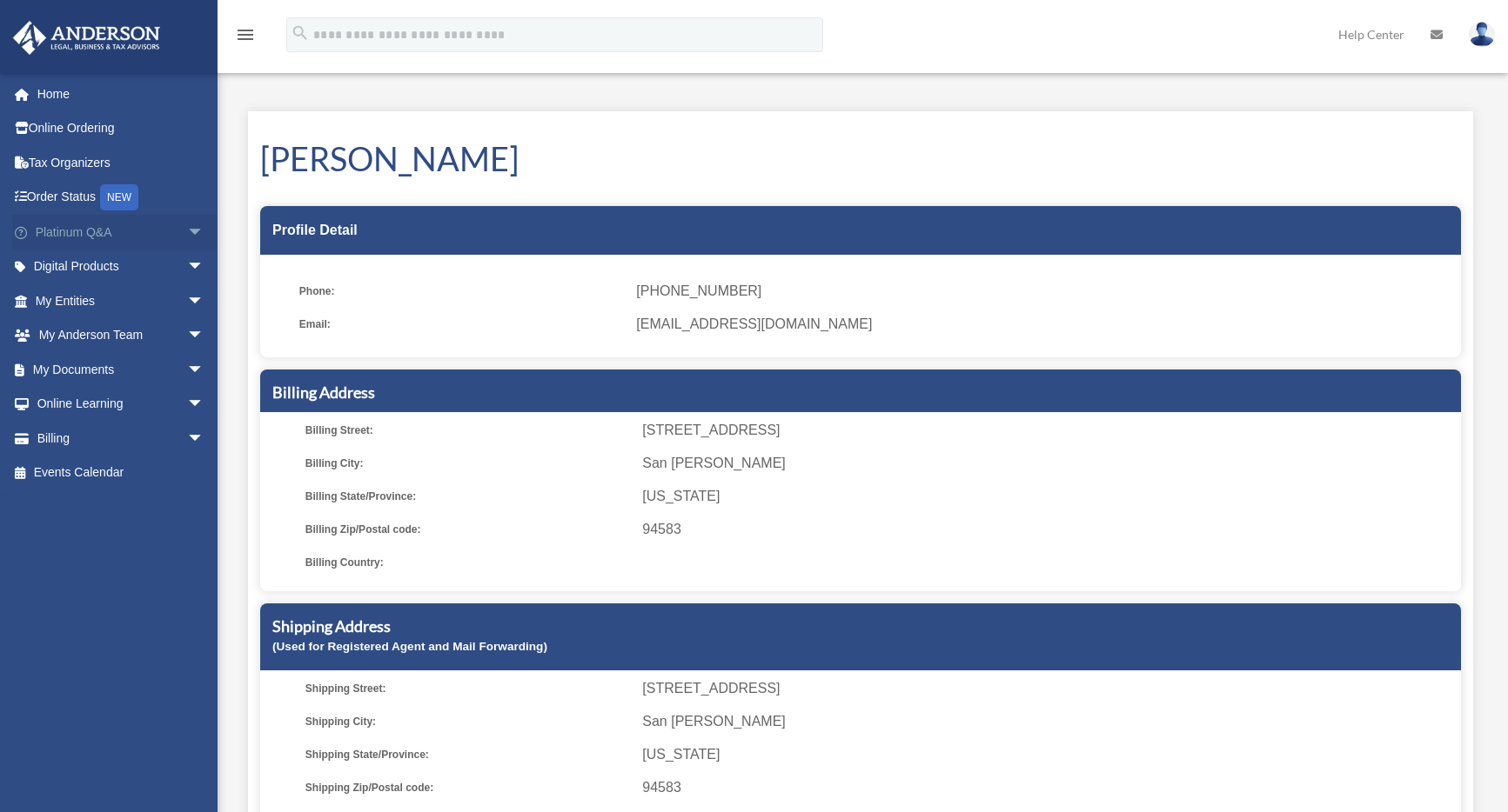
click at [187, 230] on span "arrow_drop_down" at bounding box center [204, 233] width 35 height 36
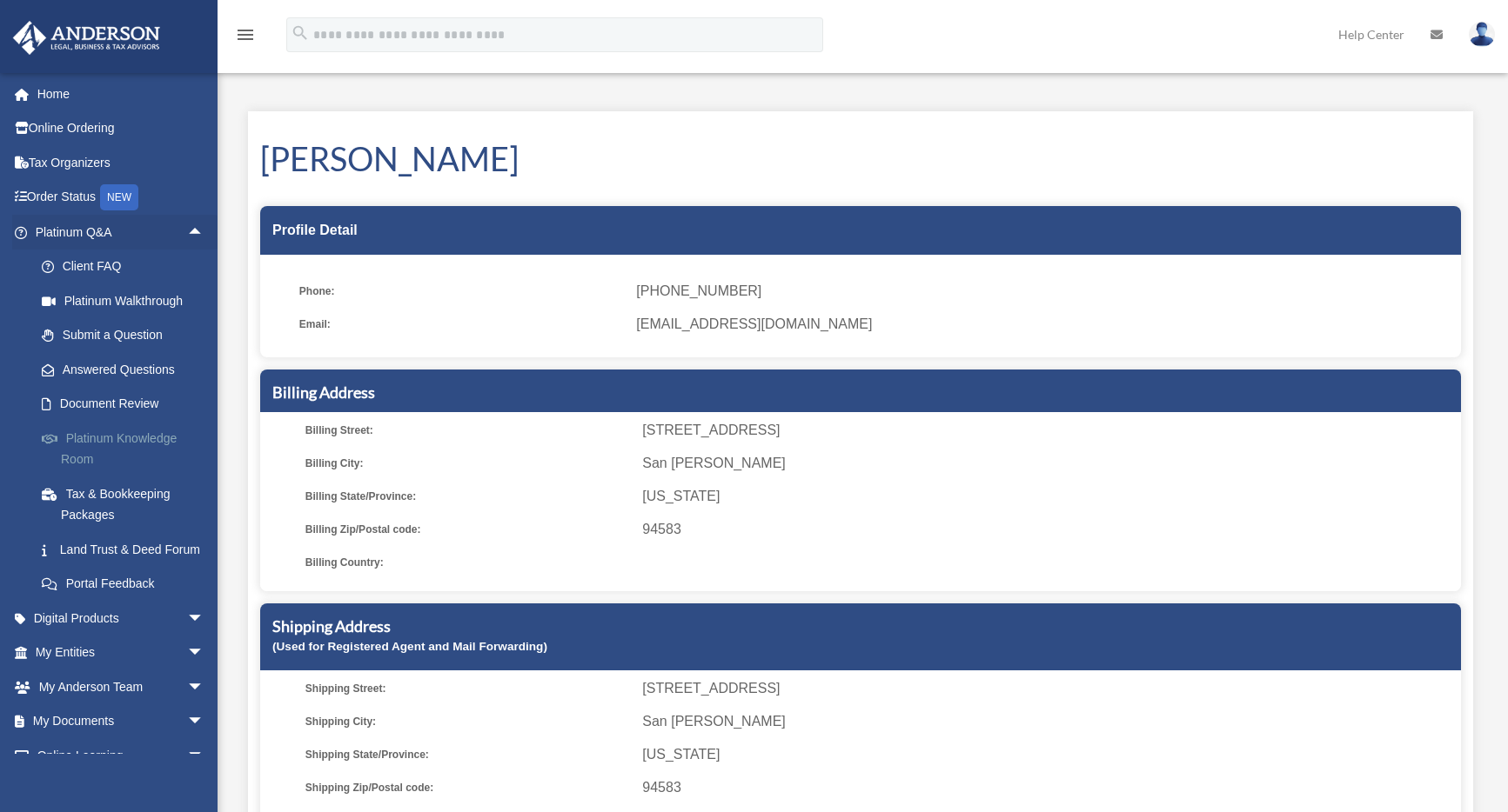
click at [158, 440] on link "Platinum Knowledge Room" at bounding box center [127, 449] width 206 height 56
click at [157, 437] on link "Platinum Knowledge Room" at bounding box center [127, 449] width 206 height 56
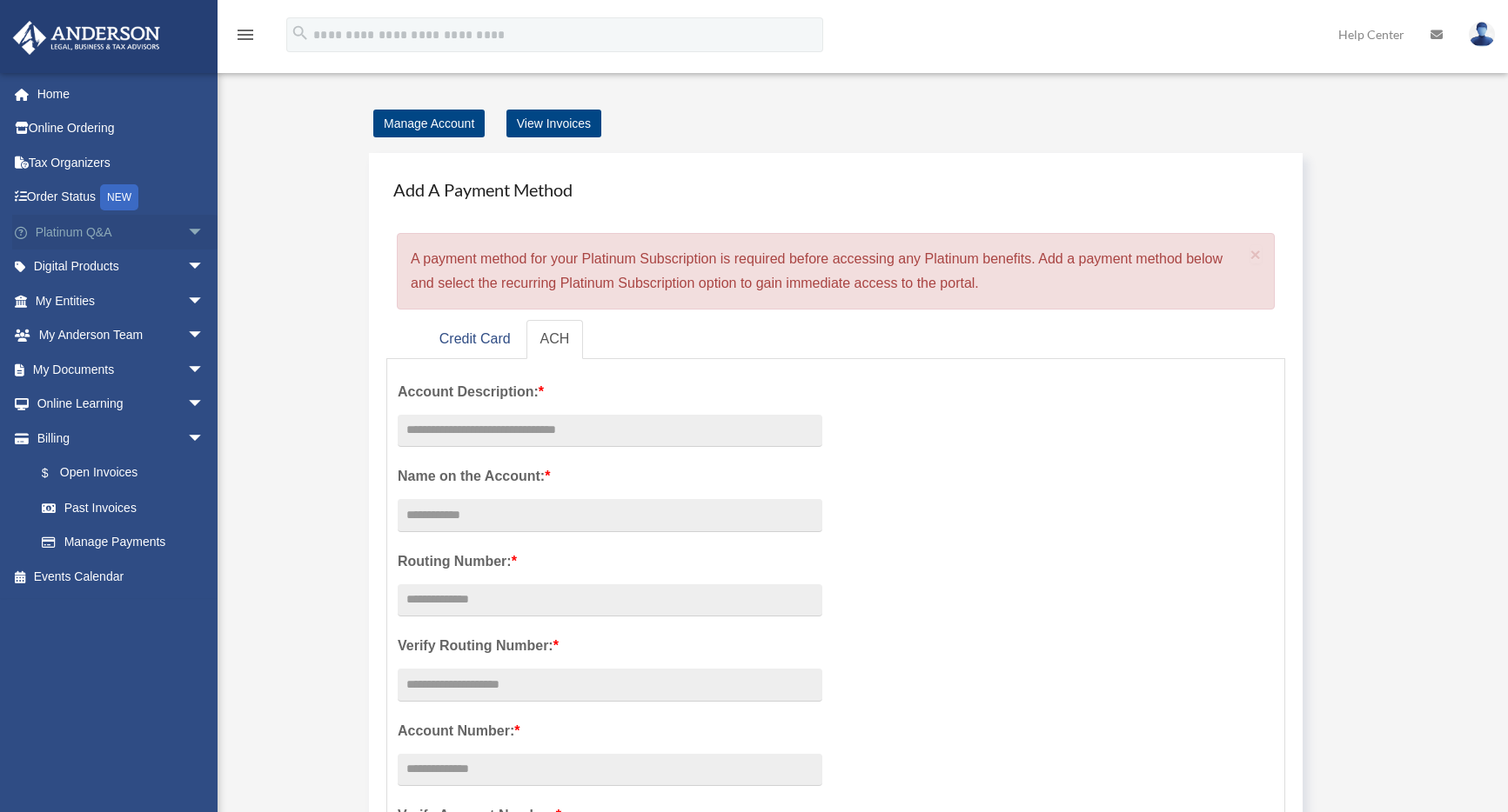
click at [83, 225] on link "Platinum Q&A arrow_drop_down" at bounding box center [121, 232] width 218 height 35
click at [1485, 45] on img at bounding box center [1481, 34] width 26 height 25
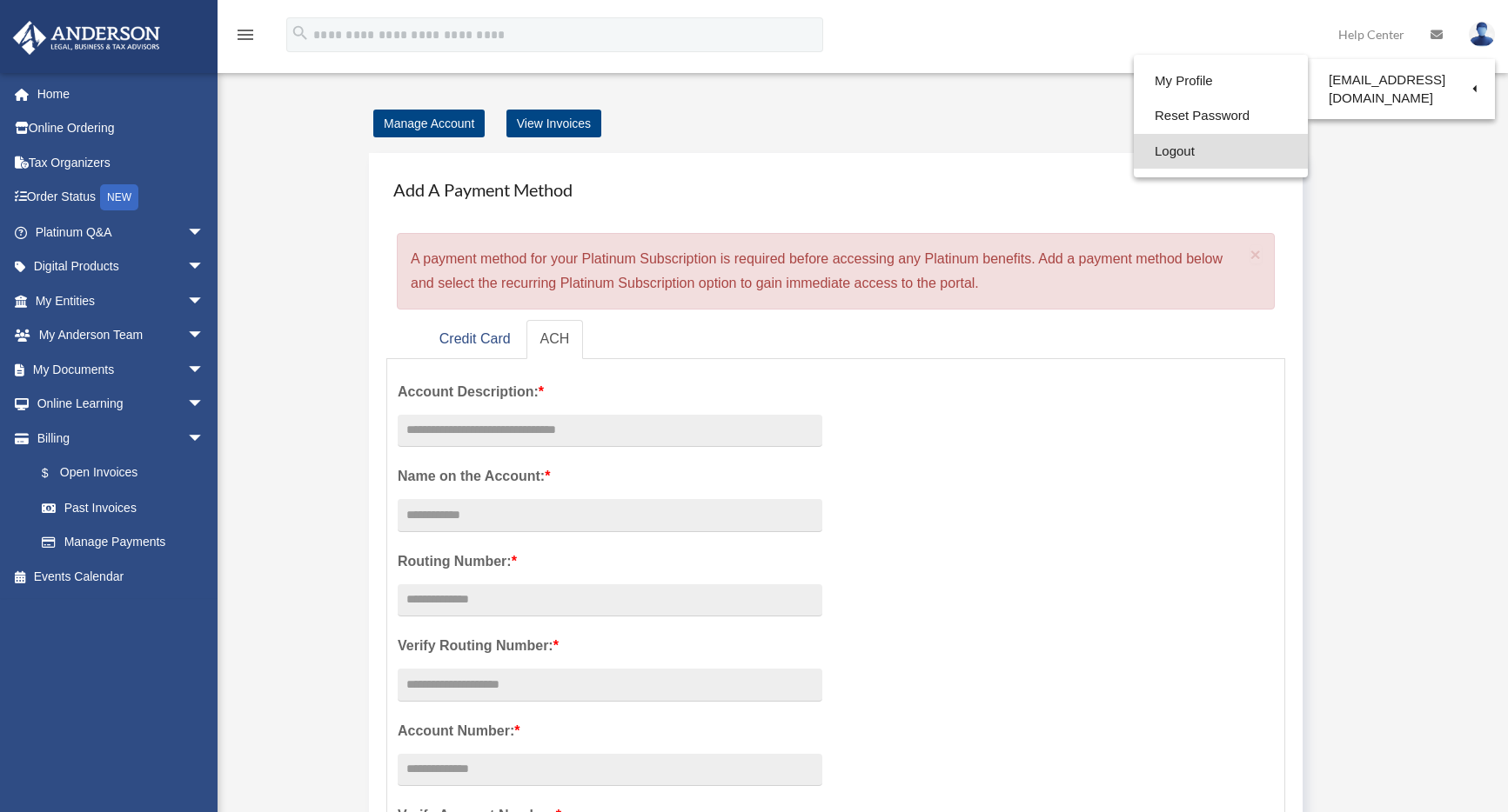
click at [1156, 152] on link "Logout" at bounding box center [1220, 152] width 174 height 36
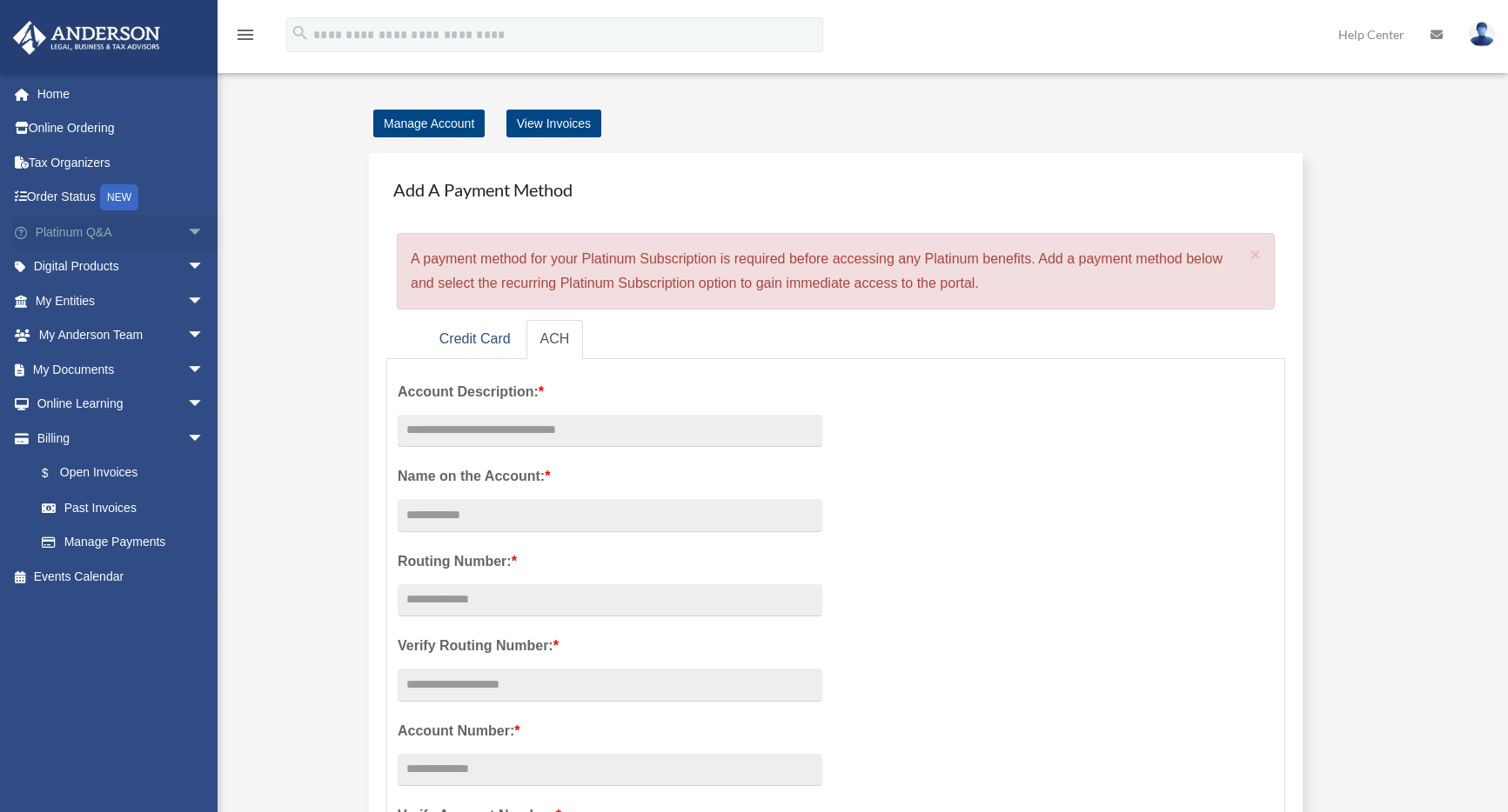
click at [97, 234] on link "Platinum Q&A arrow_drop_down" at bounding box center [121, 232] width 218 height 35
click at [187, 233] on span "arrow_drop_down" at bounding box center [204, 233] width 35 height 36
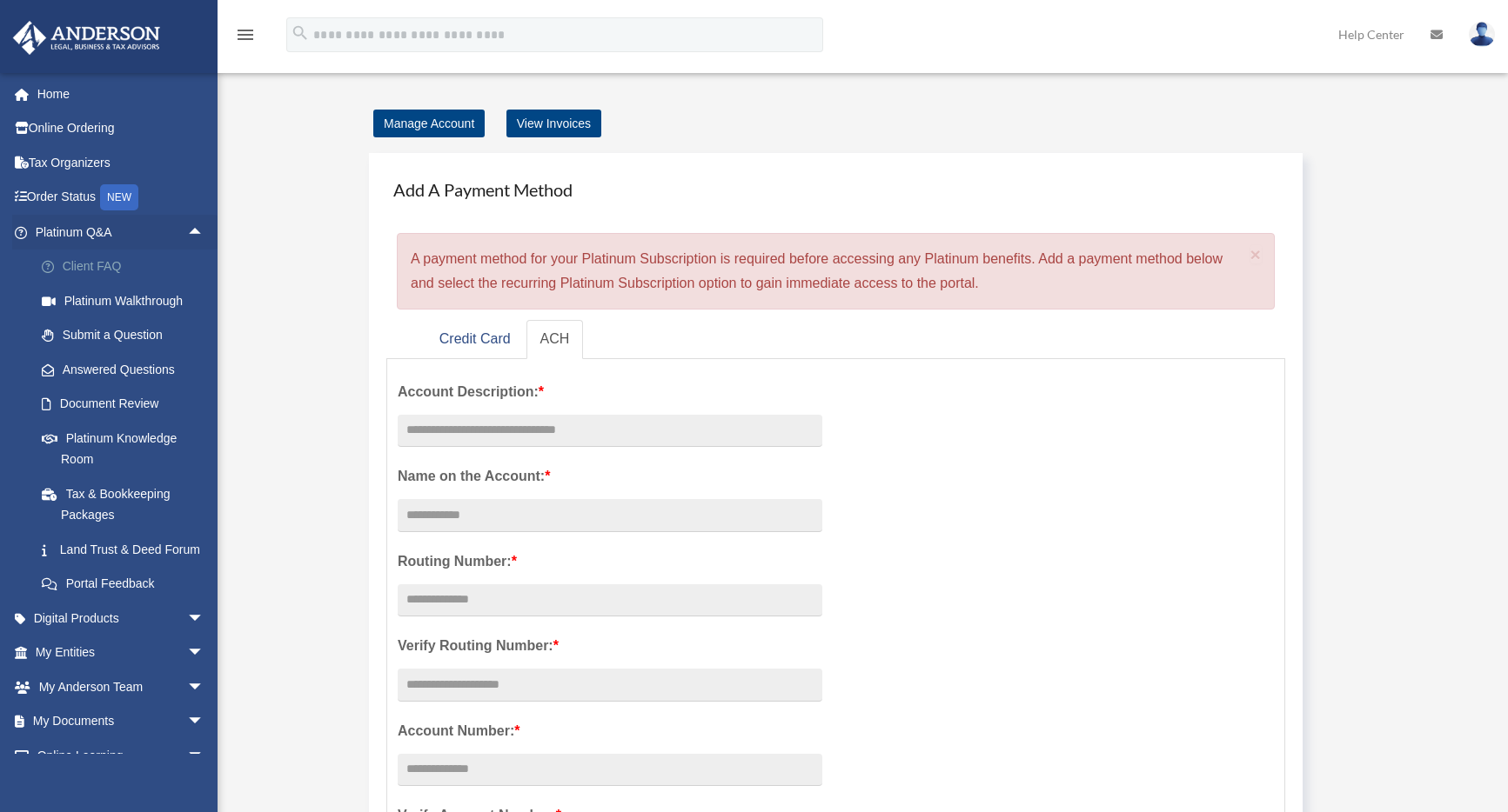
click at [107, 265] on link "Client FAQ" at bounding box center [127, 267] width 206 height 35
click at [126, 301] on link "Platinum Walkthrough" at bounding box center [127, 300] width 206 height 35
click at [292, 388] on div "Manage Account View Invoices Add A Payment Method × A payment method for your P…" at bounding box center [860, 755] width 1277 height 1288
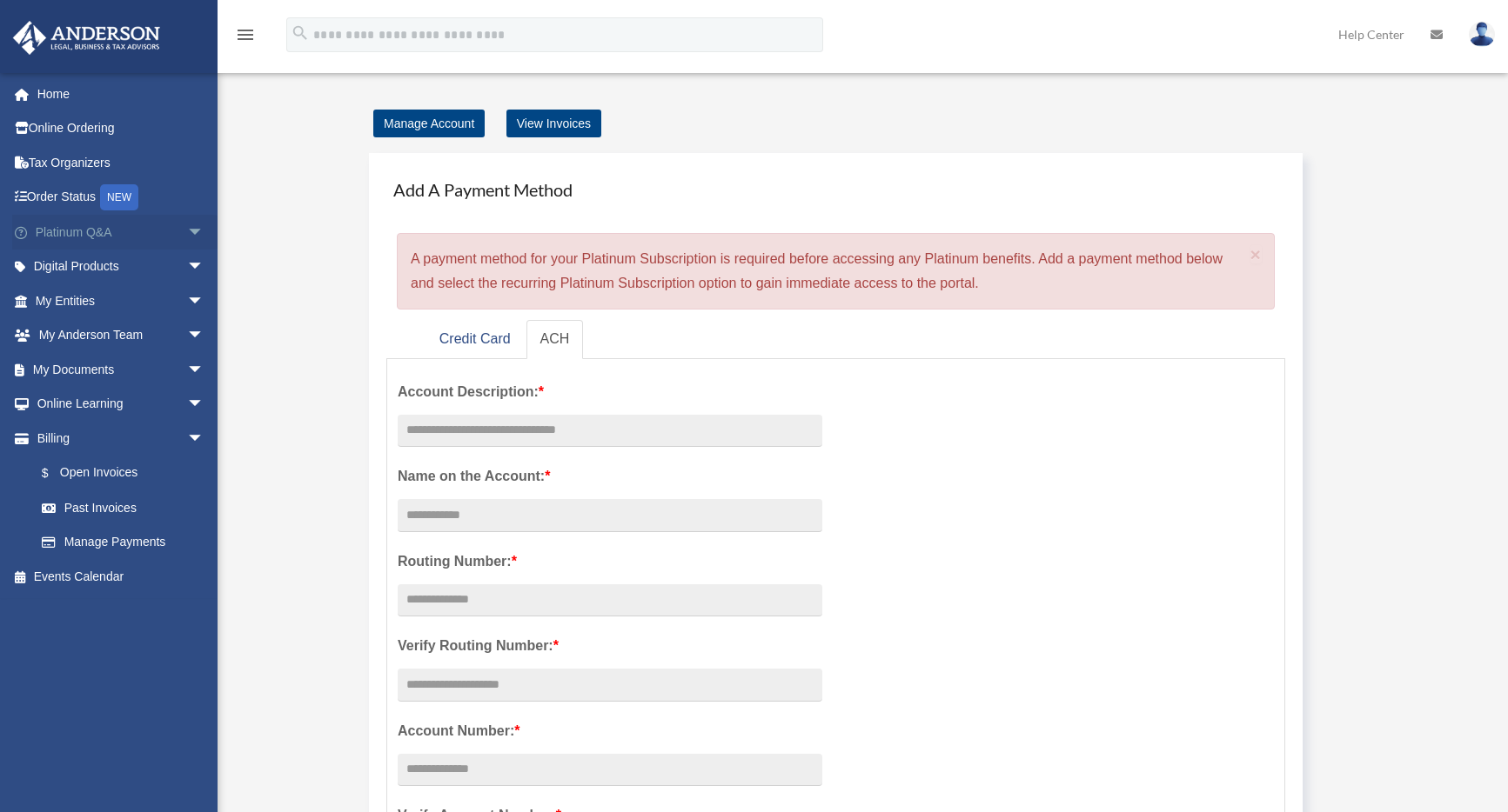
click at [187, 235] on span "arrow_drop_down" at bounding box center [204, 233] width 35 height 36
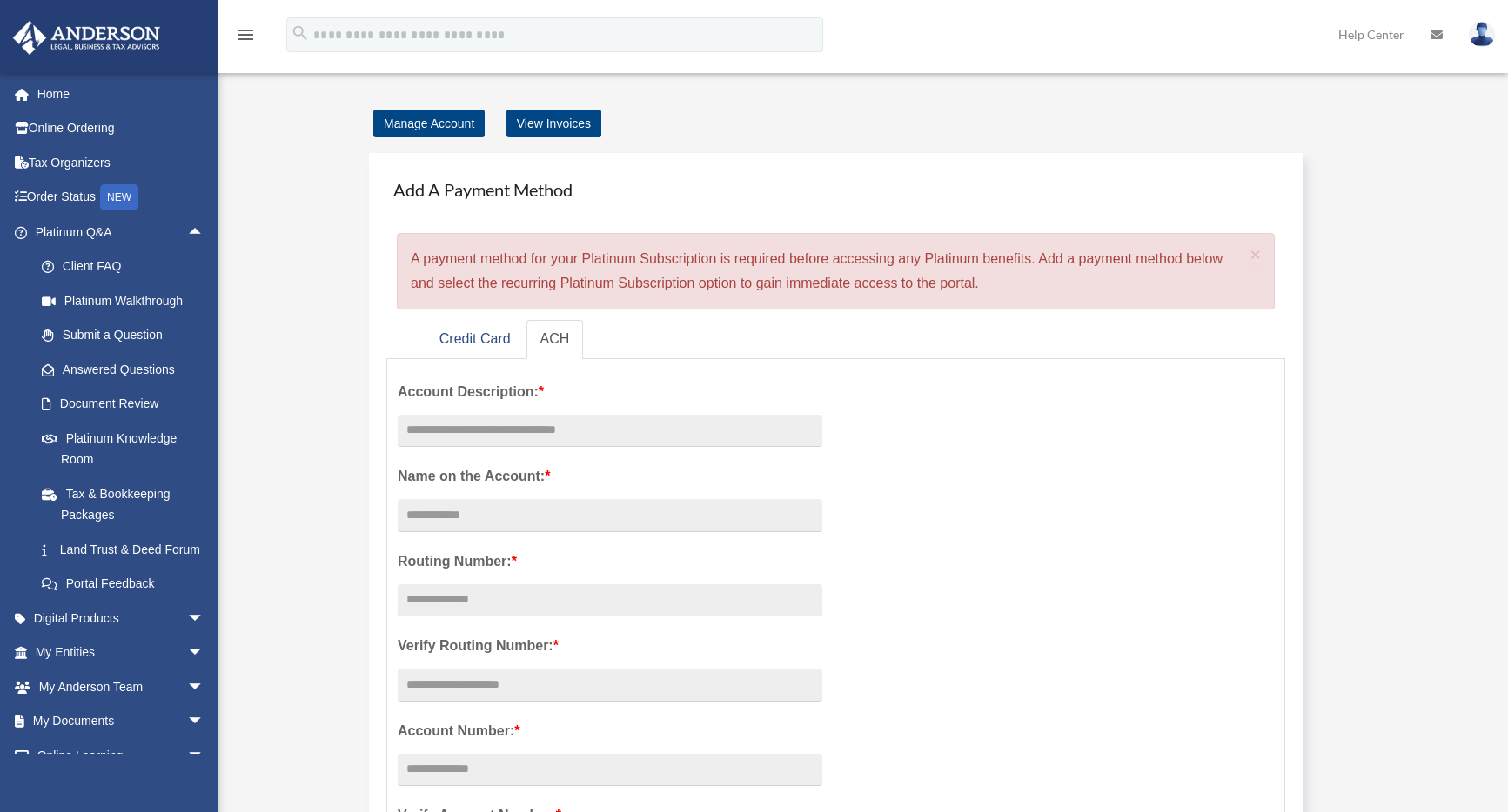
click at [1284, 124] on div "Manage Account View Invoices" at bounding box center [860, 123] width 992 height 24
click at [727, 116] on div "Manage Account View Invoices" at bounding box center [860, 123] width 992 height 24
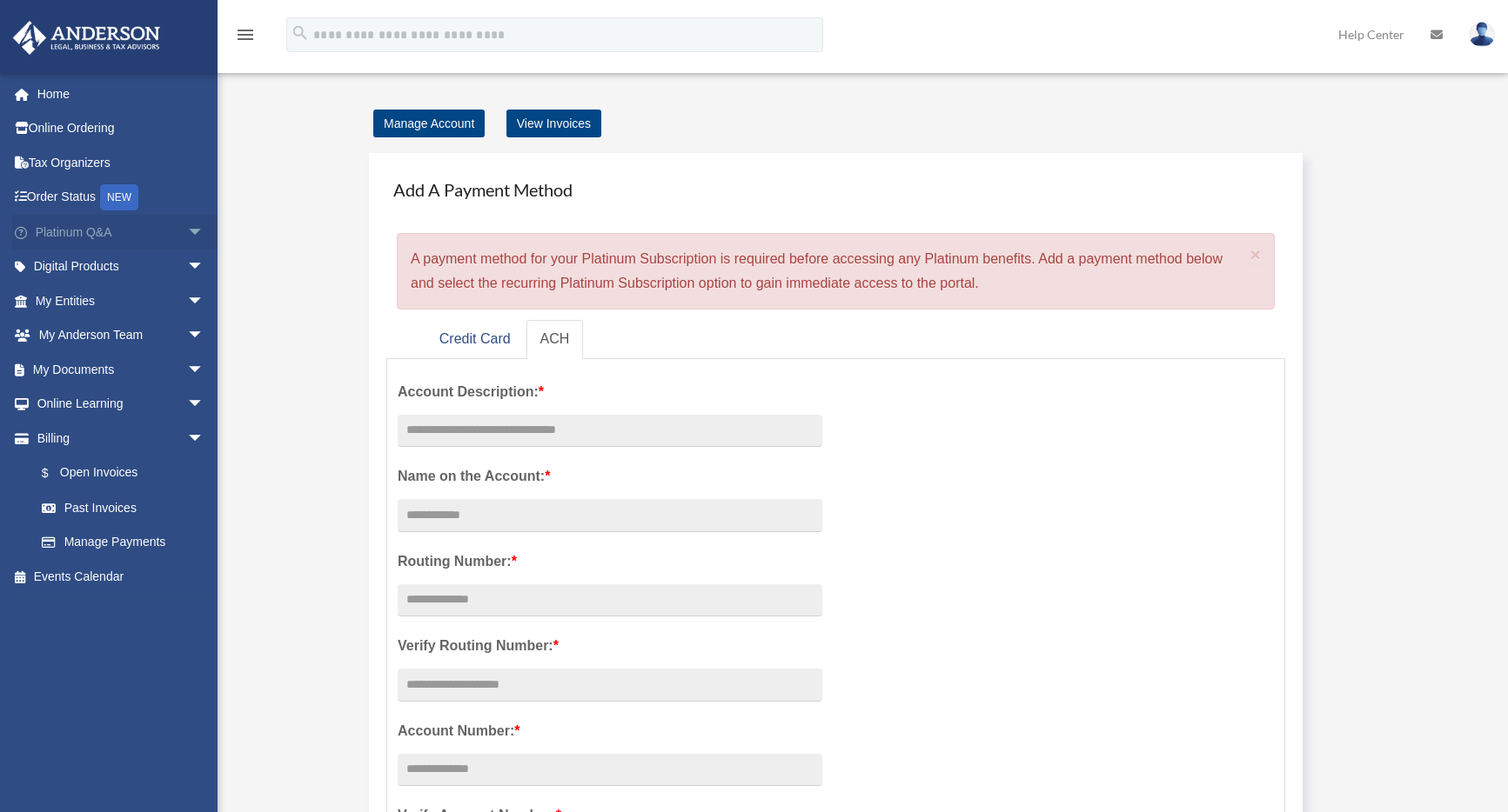
click at [106, 234] on link "Platinum Q&A arrow_drop_down" at bounding box center [121, 232] width 218 height 35
click at [1337, 305] on div "Add A Payment Method × A payment method for your Platinum Subscription is requi…" at bounding box center [860, 595] width 1018 height 918
click at [43, 232] on link "Platinum Q&A arrow_drop_down" at bounding box center [121, 232] width 218 height 35
click at [187, 232] on span "arrow_drop_down" at bounding box center [204, 233] width 35 height 36
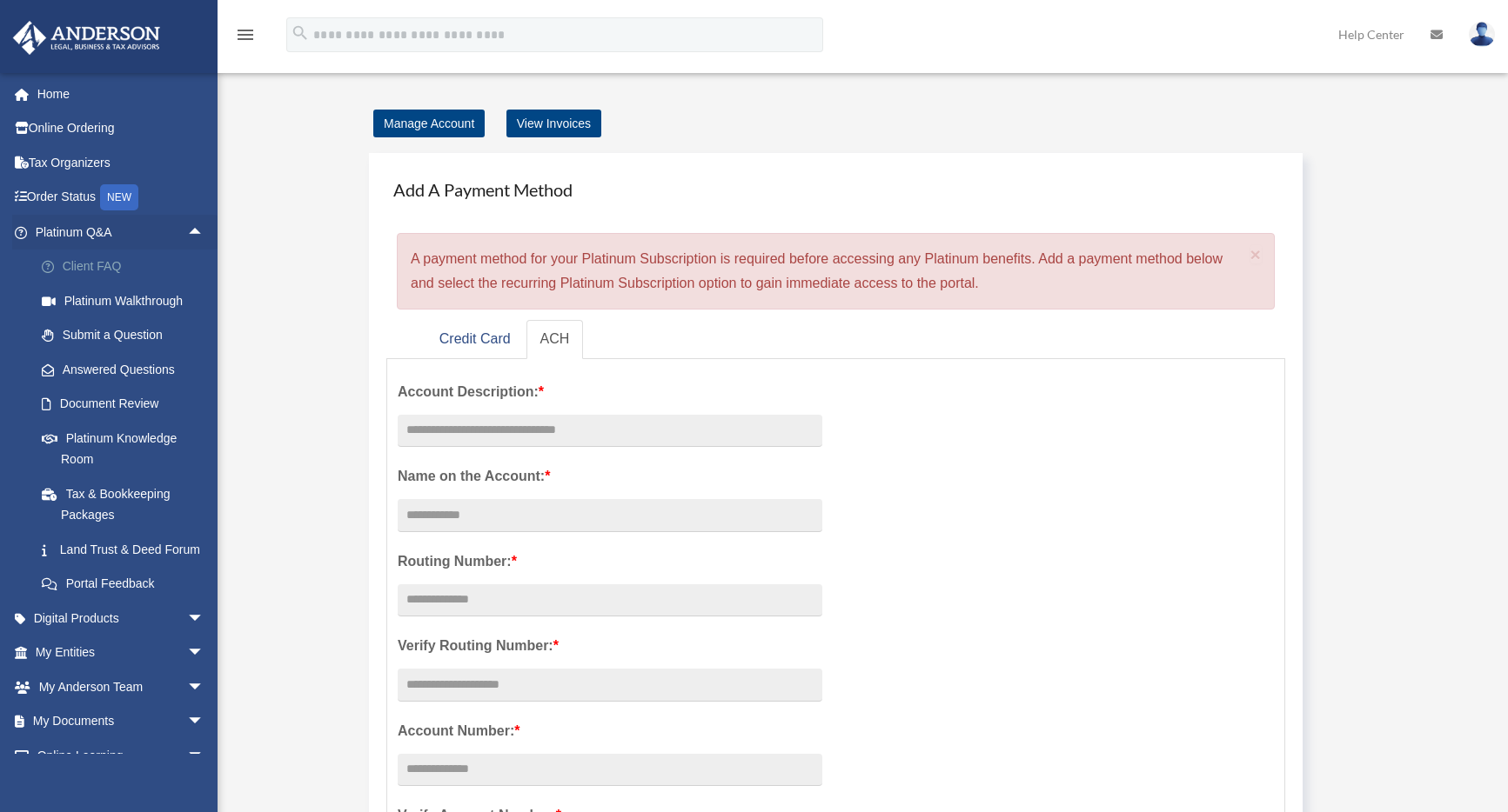
click at [74, 274] on link "Client FAQ" at bounding box center [127, 267] width 206 height 35
click at [81, 297] on link "Platinum Walkthrough" at bounding box center [127, 300] width 206 height 35
click at [85, 330] on link "Submit a Question" at bounding box center [127, 336] width 206 height 35
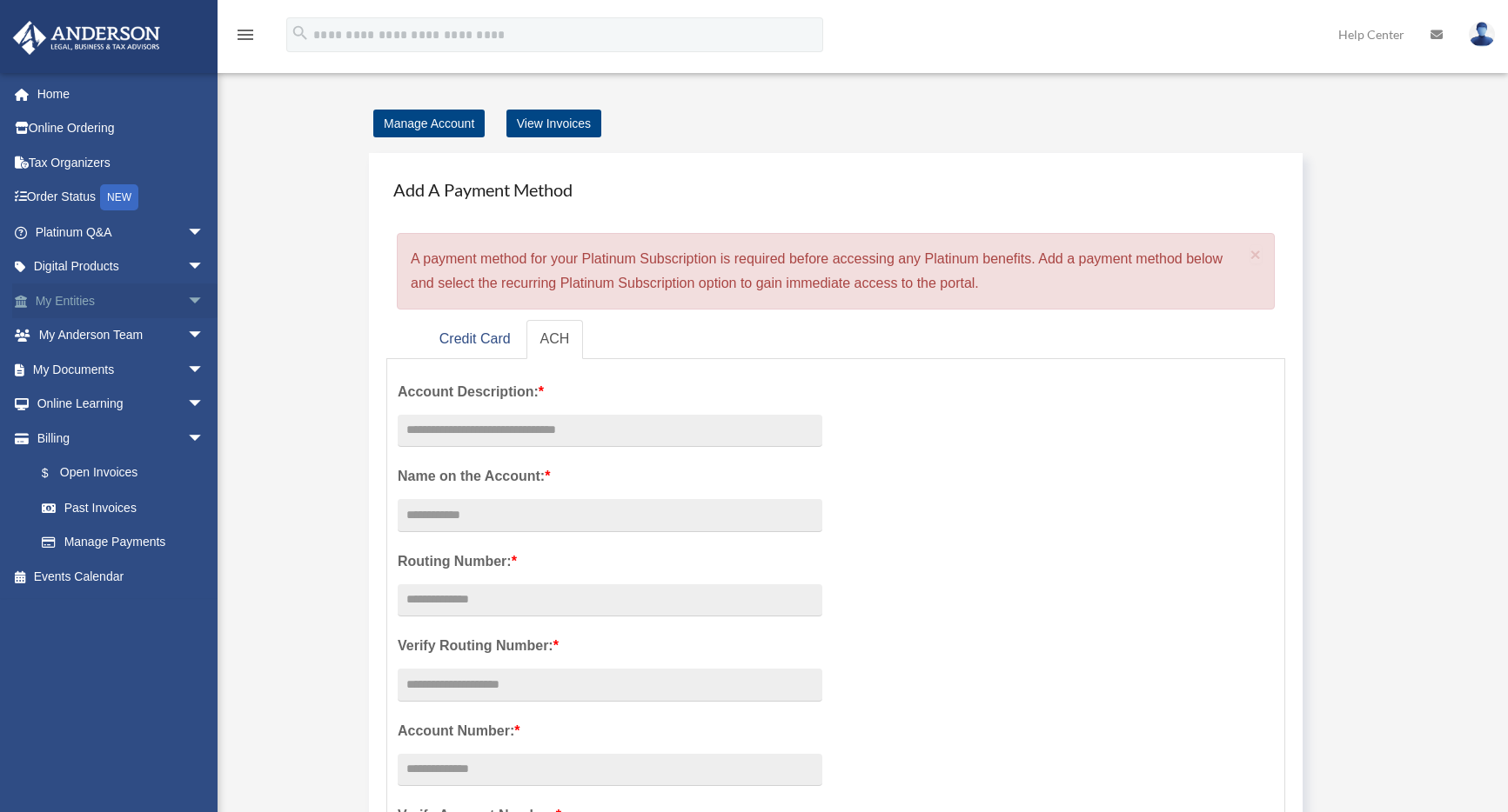
click at [167, 299] on link "My Entities arrow_drop_down" at bounding box center [121, 300] width 218 height 35
click at [91, 306] on link "My Entities arrow_drop_down" at bounding box center [121, 300] width 218 height 35
click at [187, 301] on span "arrow_drop_down" at bounding box center [204, 301] width 35 height 36
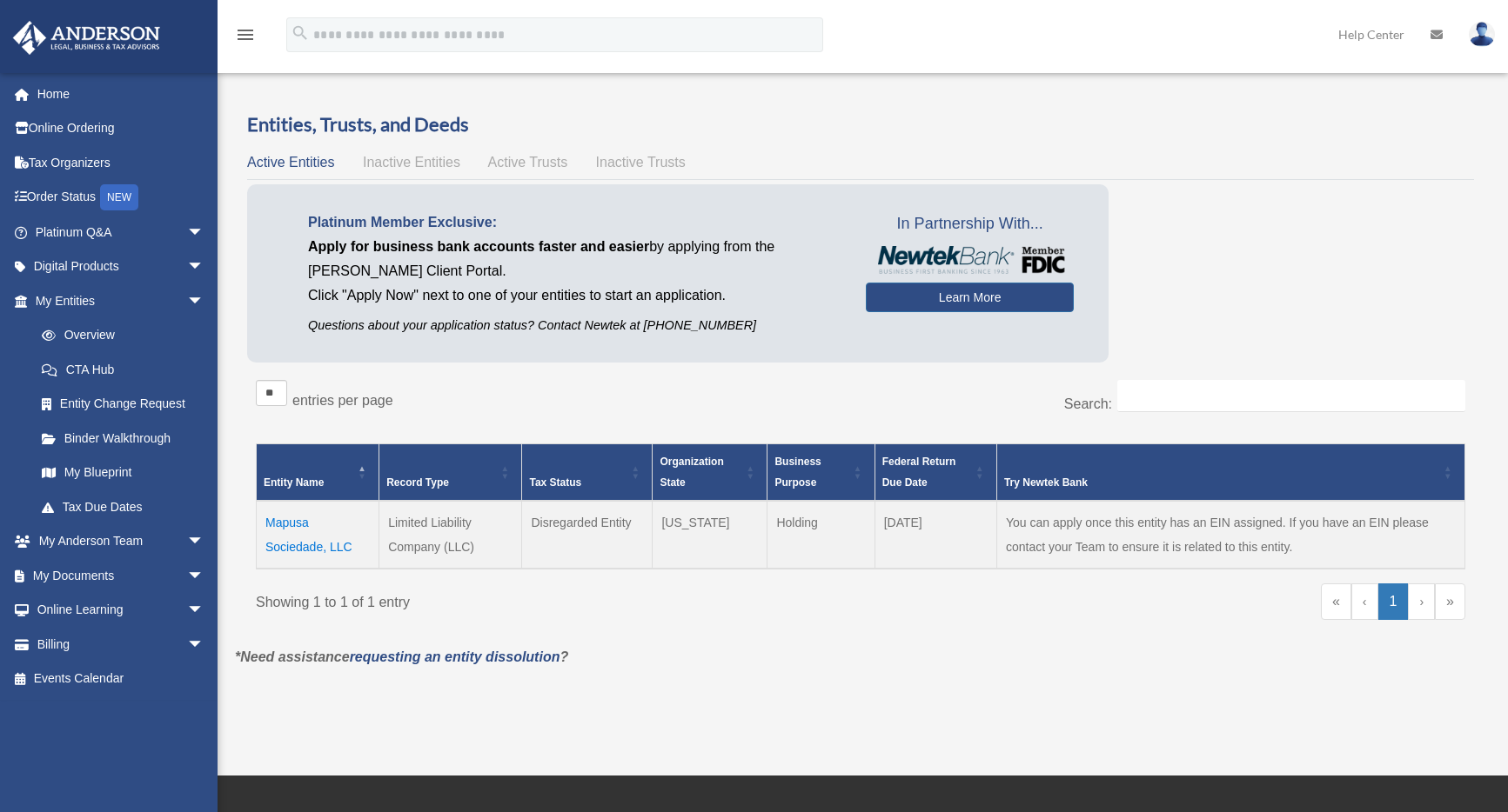
click at [1419, 601] on link "›" at bounding box center [1421, 602] width 27 height 36
click at [128, 472] on link "My Blueprint" at bounding box center [127, 473] width 206 height 35
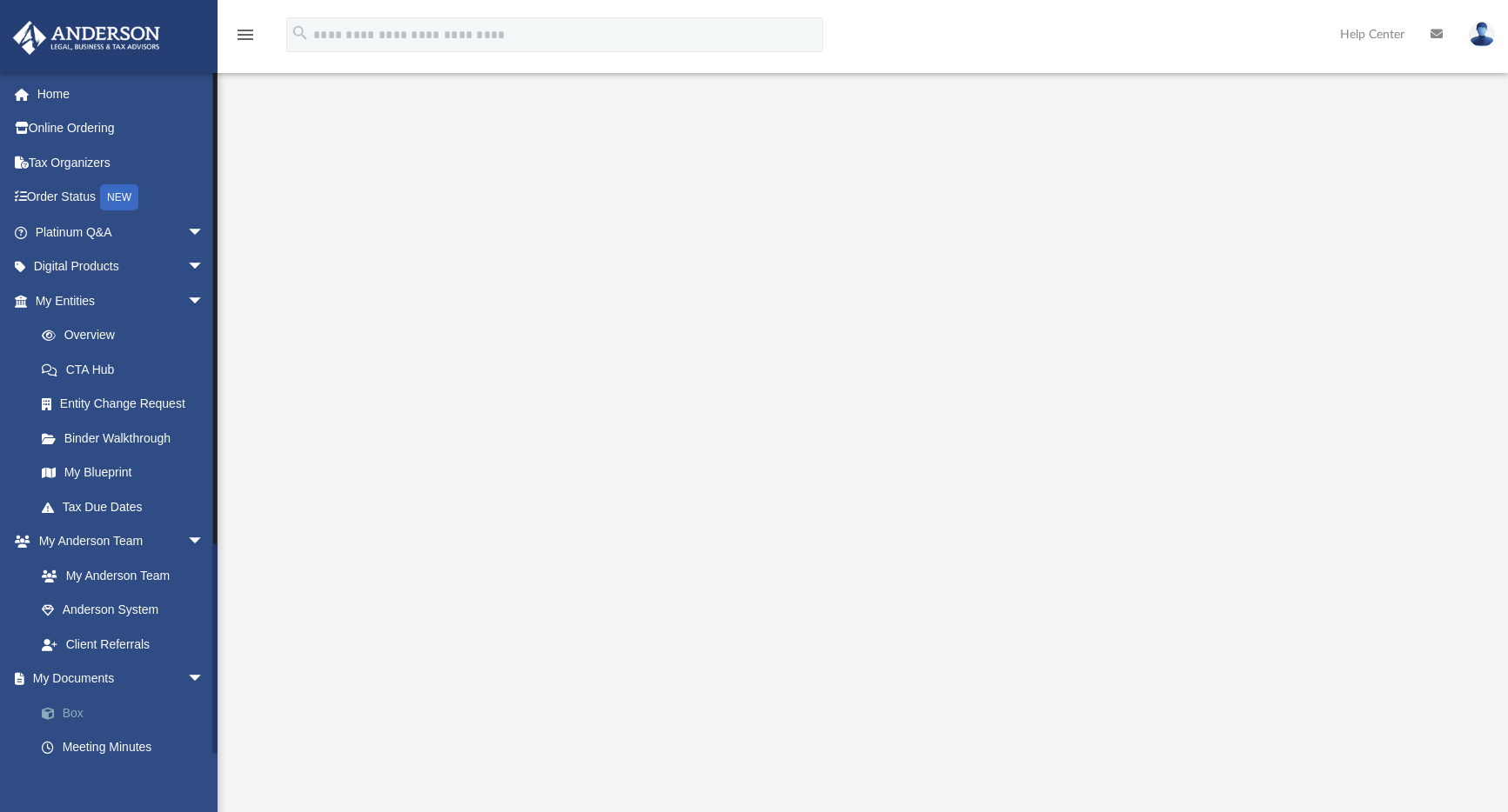
click at [60, 713] on span at bounding box center [57, 714] width 12 height 12
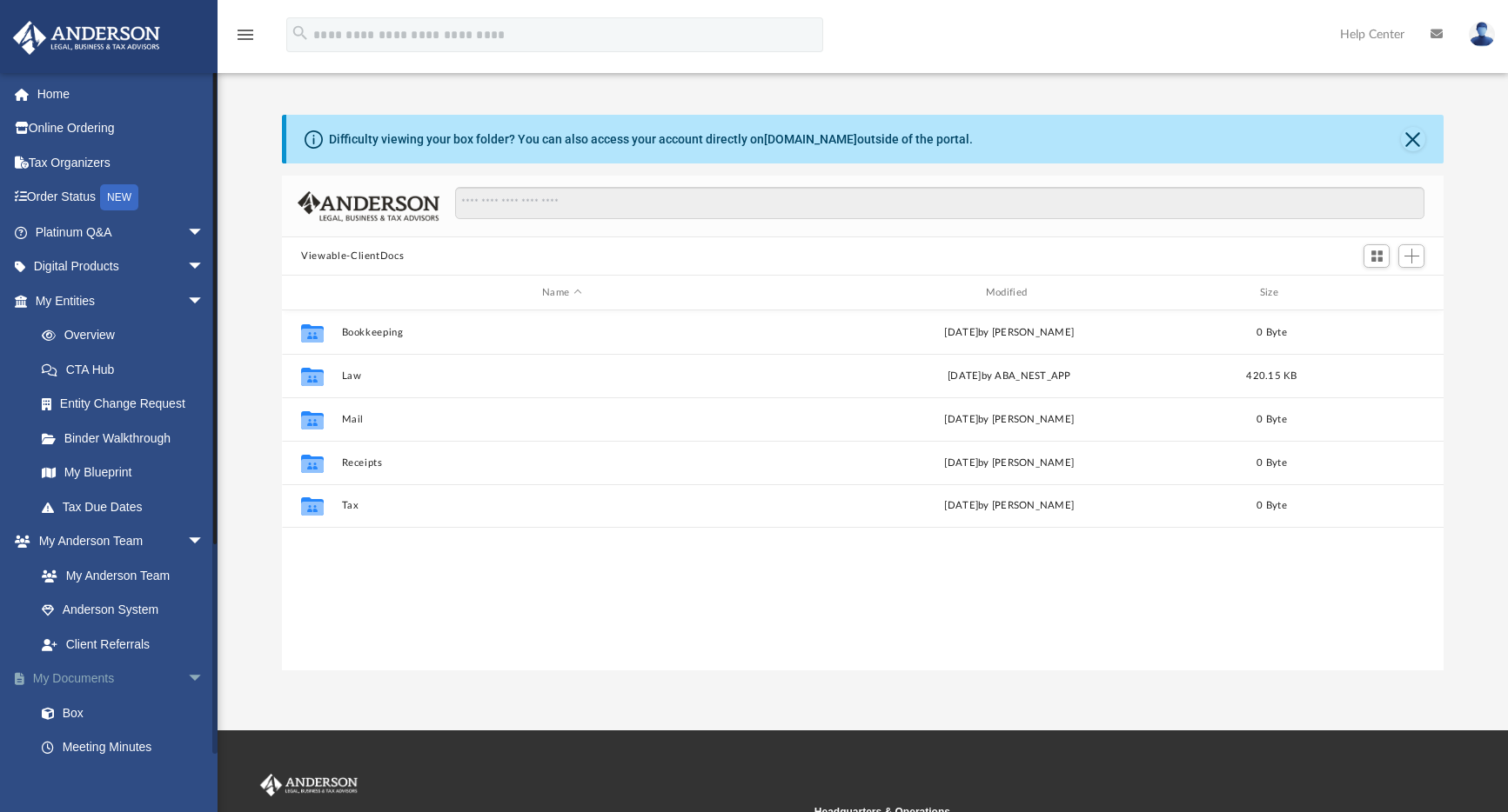
scroll to position [382, 1149]
click at [139, 577] on link "My Anderson Team" at bounding box center [127, 576] width 206 height 35
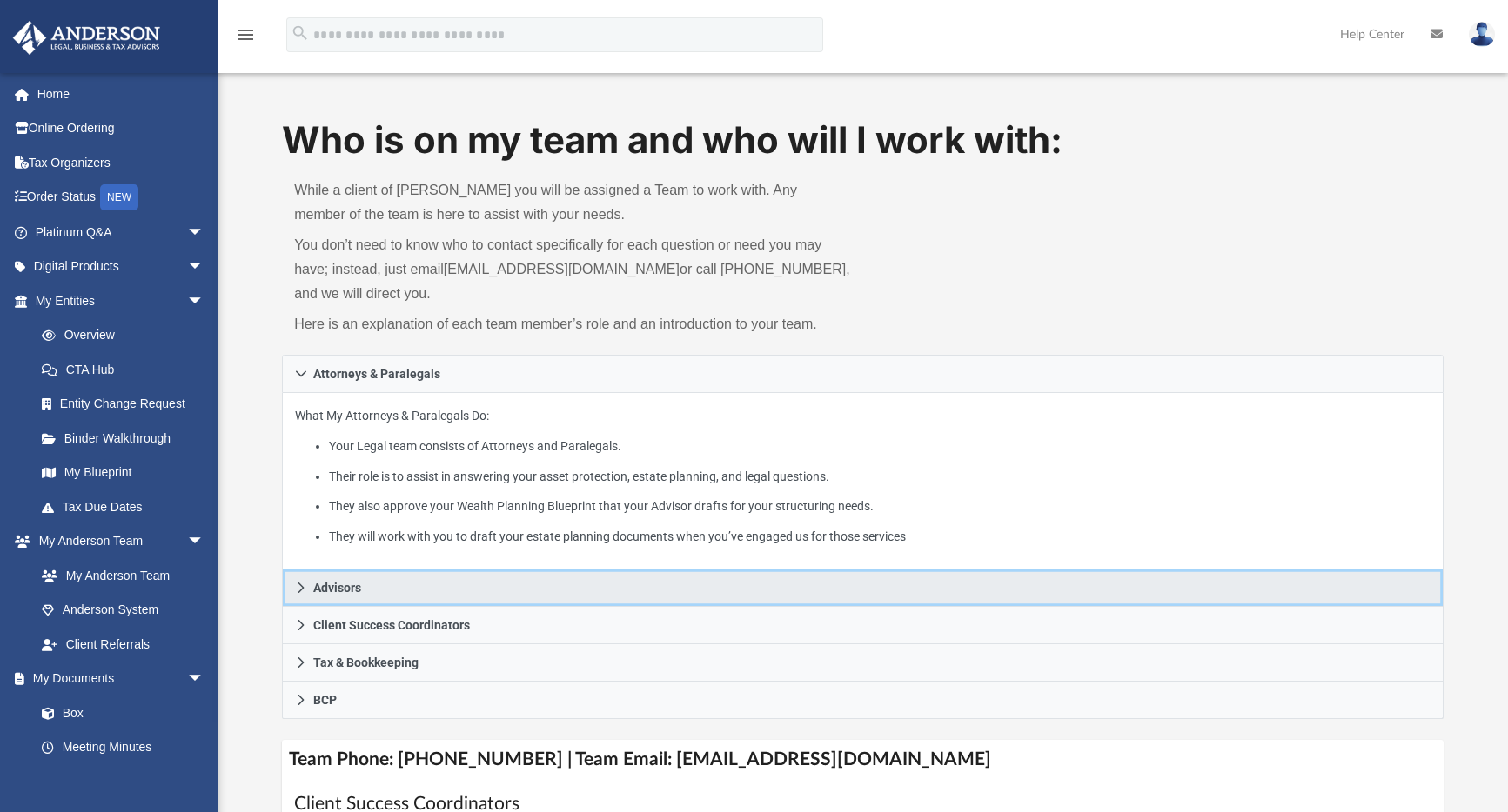
click at [303, 589] on icon at bounding box center [301, 587] width 12 height 12
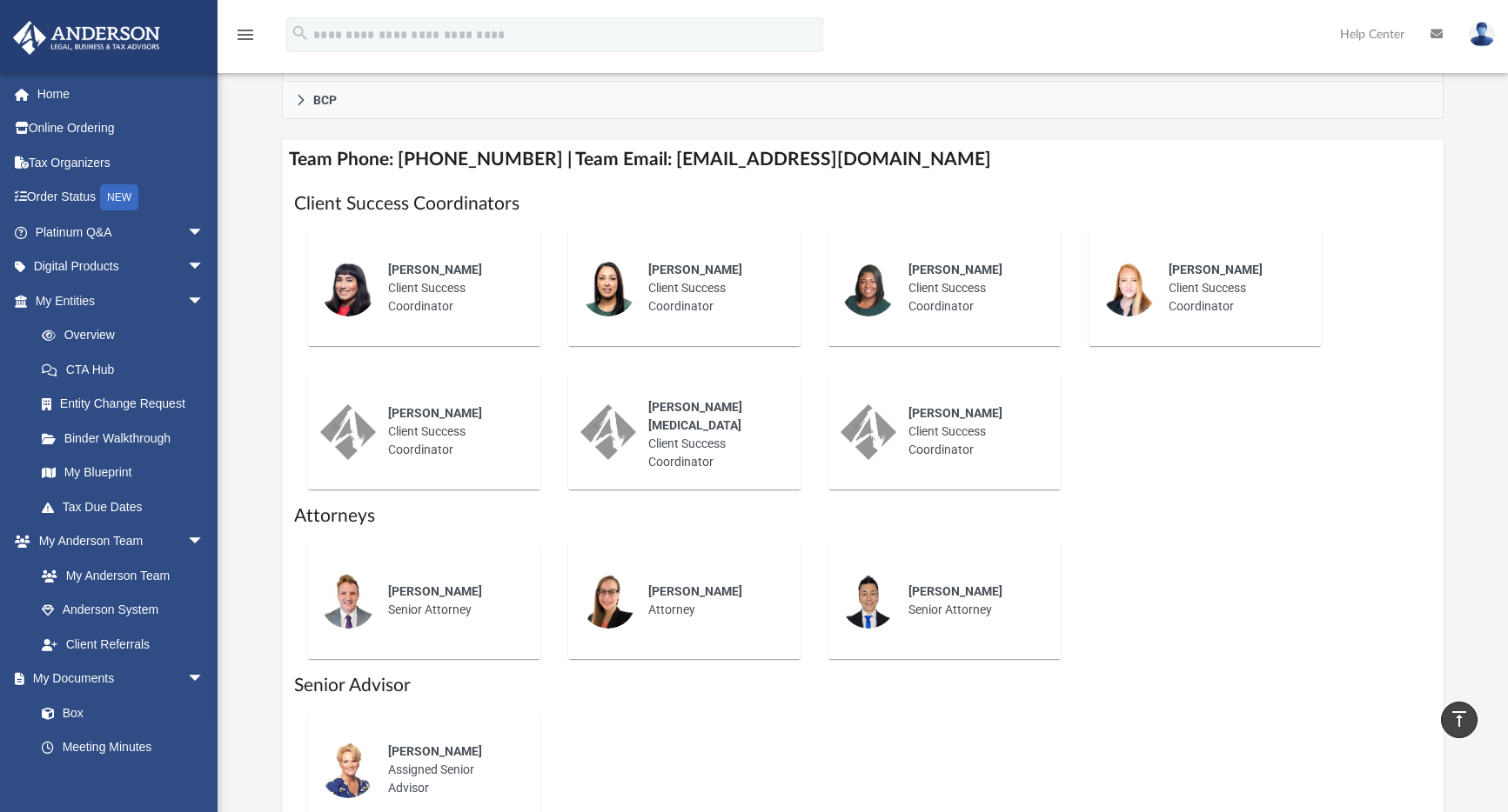
scroll to position [652, 0]
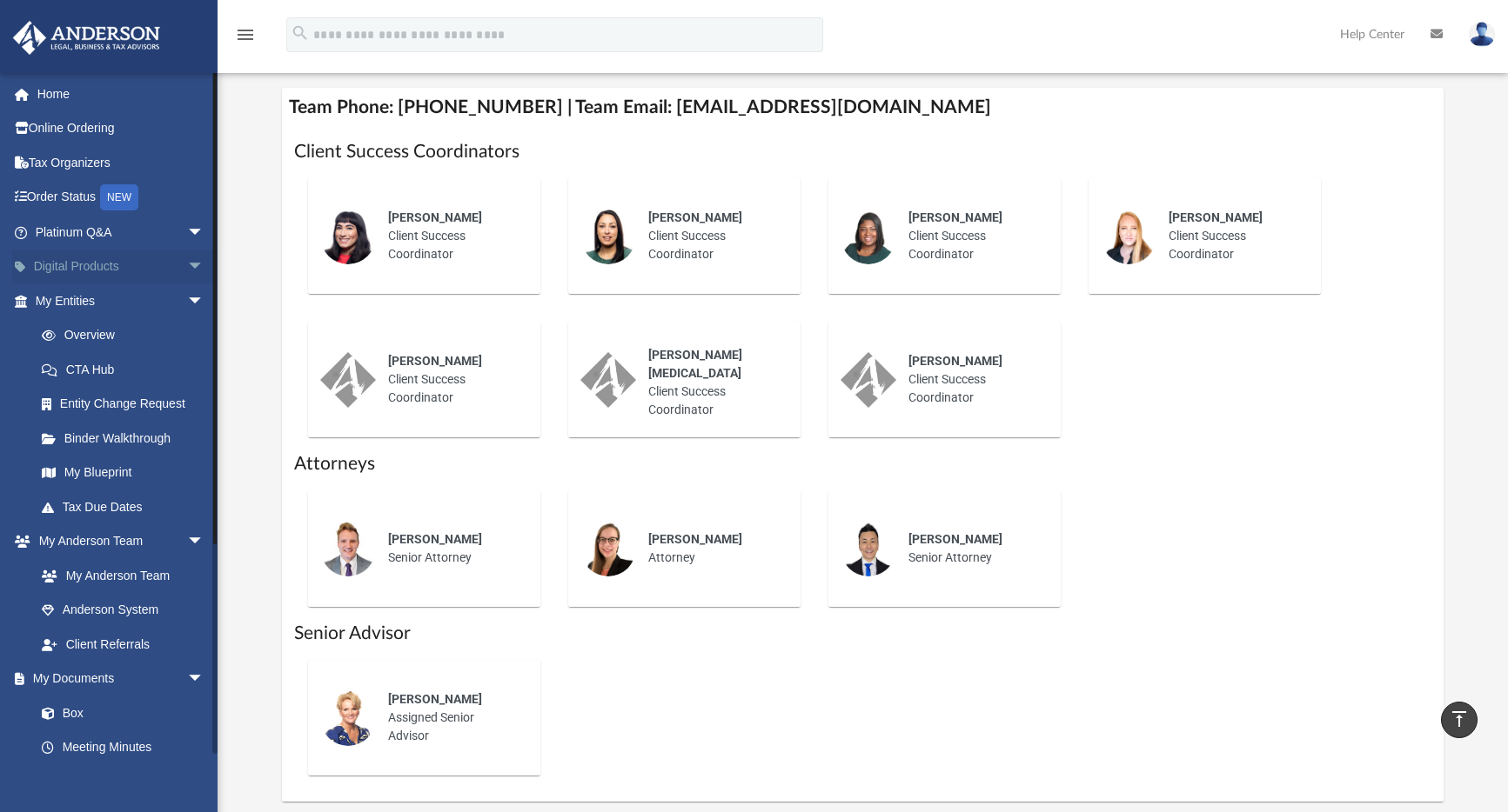
click at [133, 263] on link "Digital Products arrow_drop_down" at bounding box center [121, 267] width 218 height 35
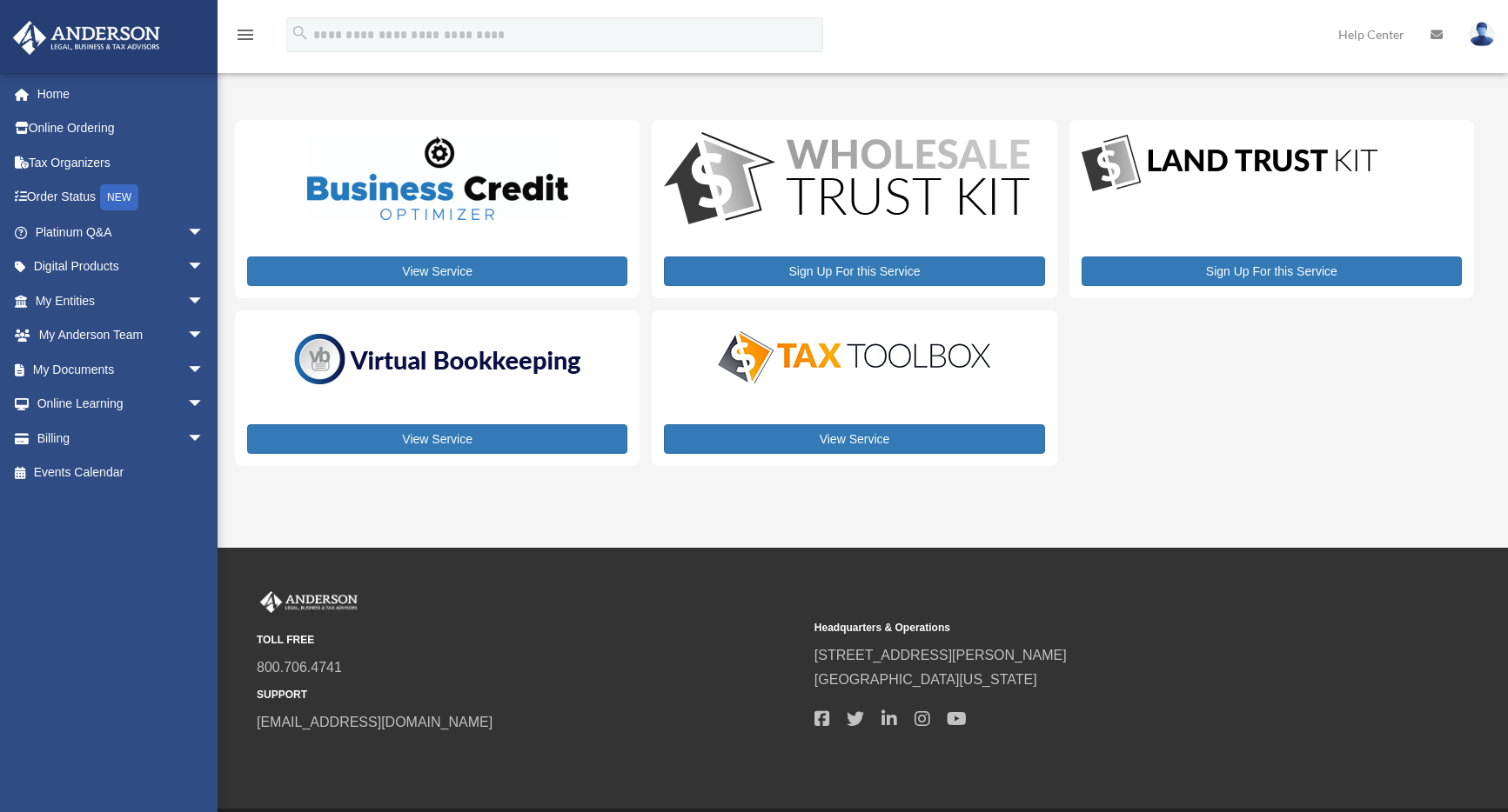
click at [1482, 41] on img at bounding box center [1481, 34] width 26 height 25
click at [1483, 39] on img at bounding box center [1481, 34] width 26 height 25
click at [107, 235] on link "Platinum Q&A arrow_drop_down" at bounding box center [121, 232] width 218 height 35
click at [165, 231] on link "Platinum Q&A arrow_drop_down" at bounding box center [121, 232] width 218 height 35
click at [187, 233] on span "arrow_drop_down" at bounding box center [204, 233] width 35 height 36
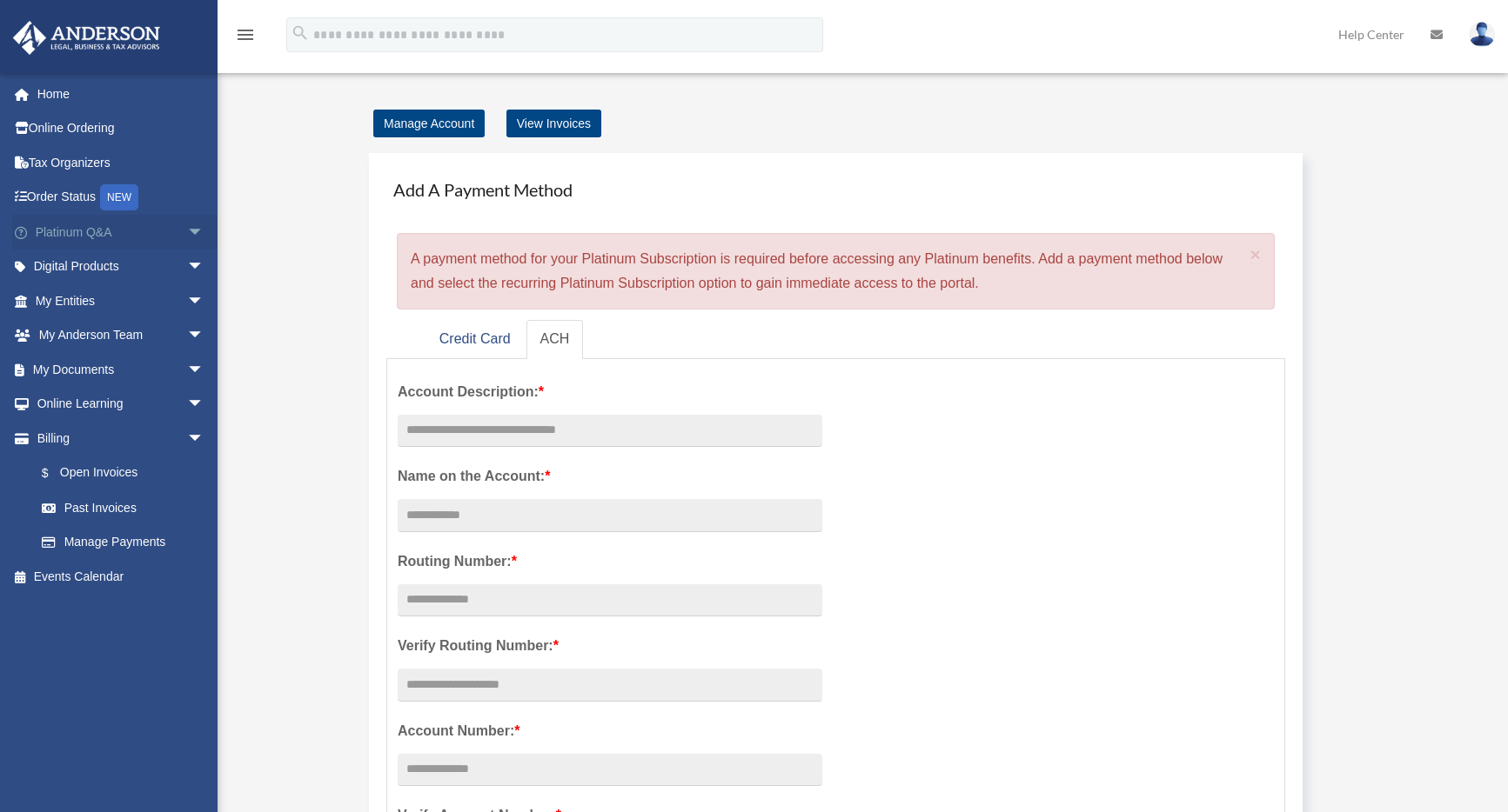
click at [161, 230] on link "Platinum Q&A arrow_drop_down" at bounding box center [121, 232] width 218 height 35
click at [104, 230] on link "Platinum Q&A arrow_drop_down" at bounding box center [121, 232] width 218 height 35
click at [162, 267] on link "Digital Products arrow_drop_down" at bounding box center [121, 267] width 218 height 35
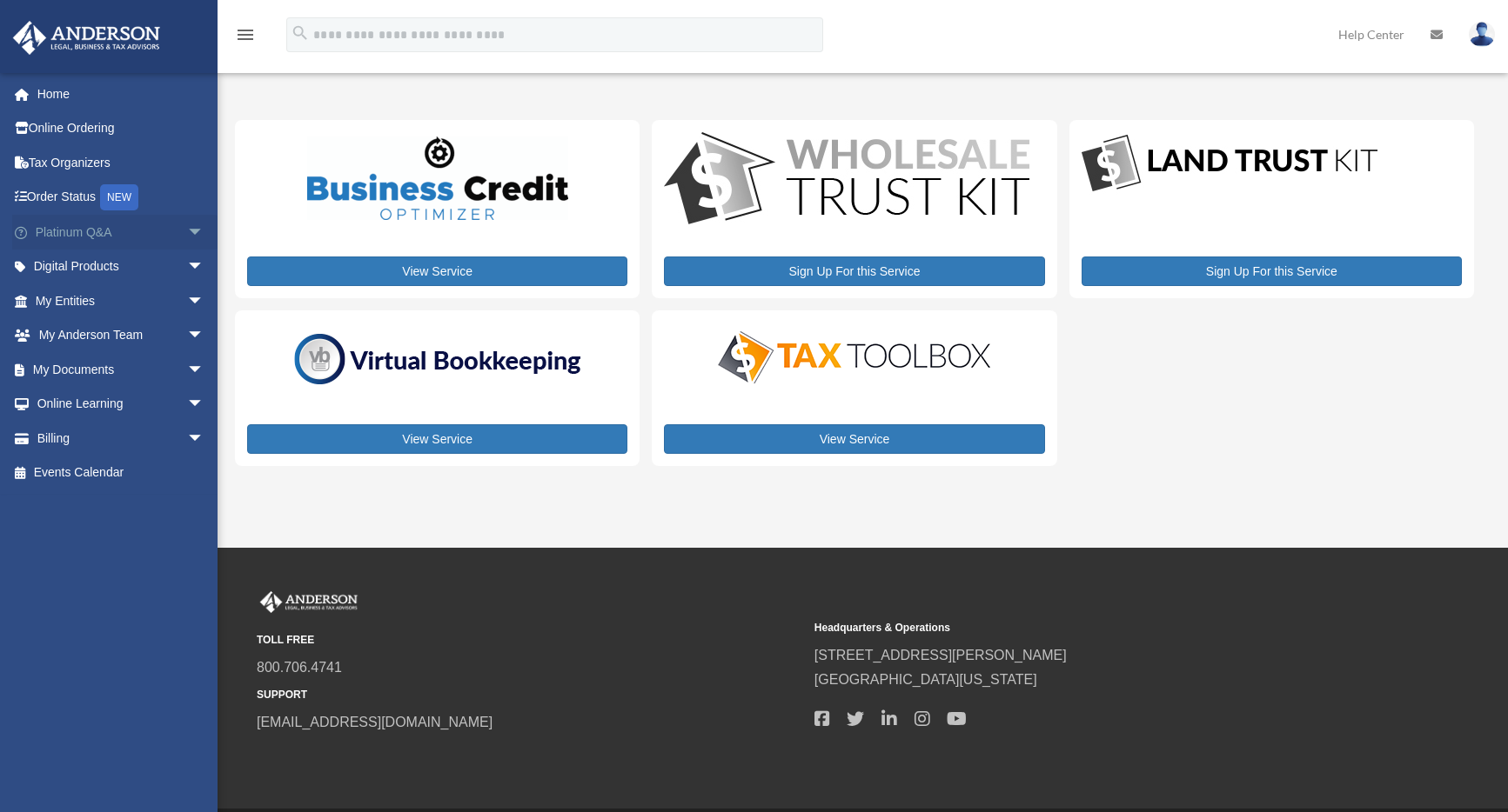
click at [116, 232] on link "Platinum Q&A arrow_drop_down" at bounding box center [121, 232] width 218 height 35
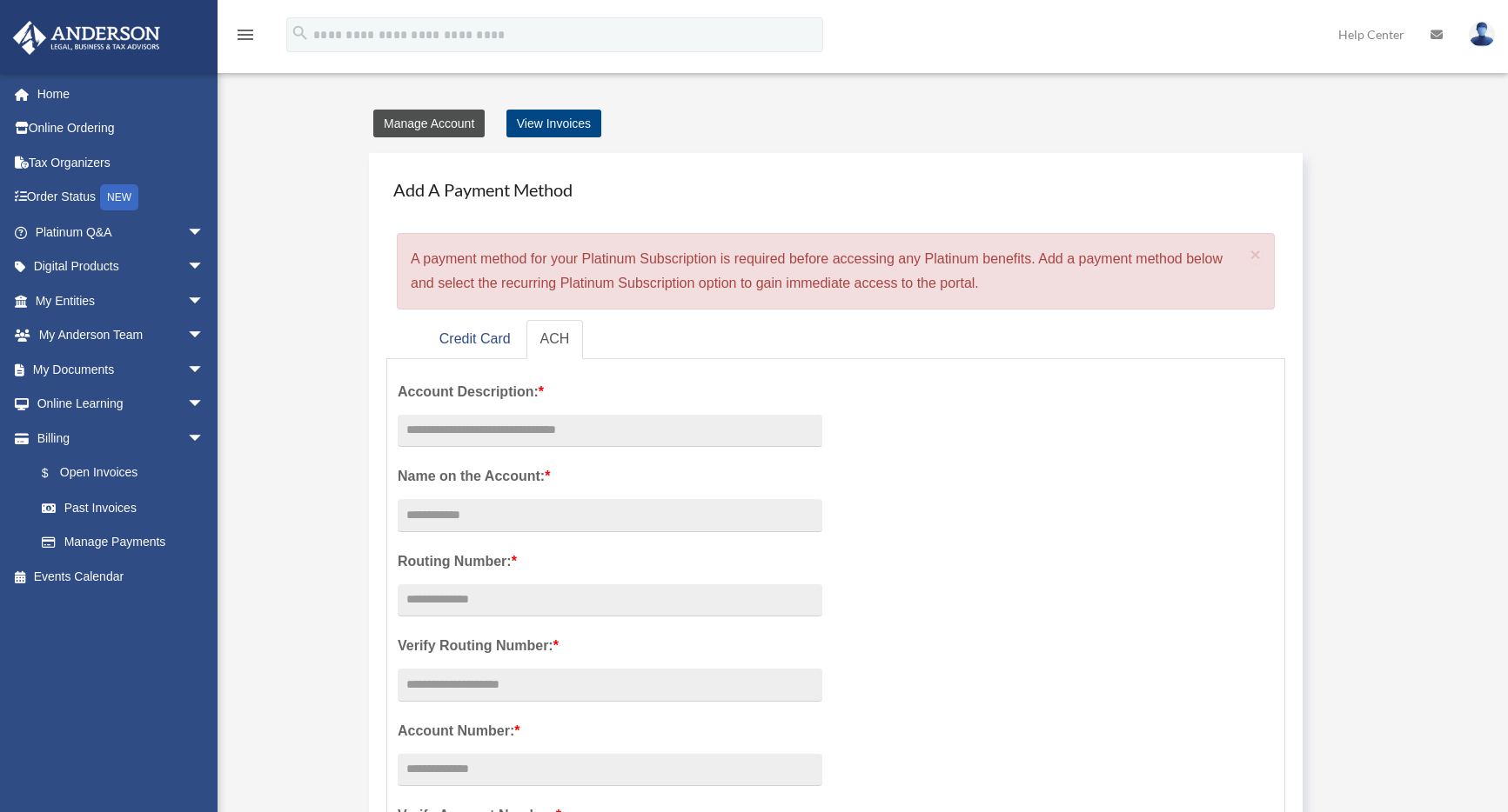
click at [435, 117] on link "Manage Account" at bounding box center [429, 123] width 111 height 28
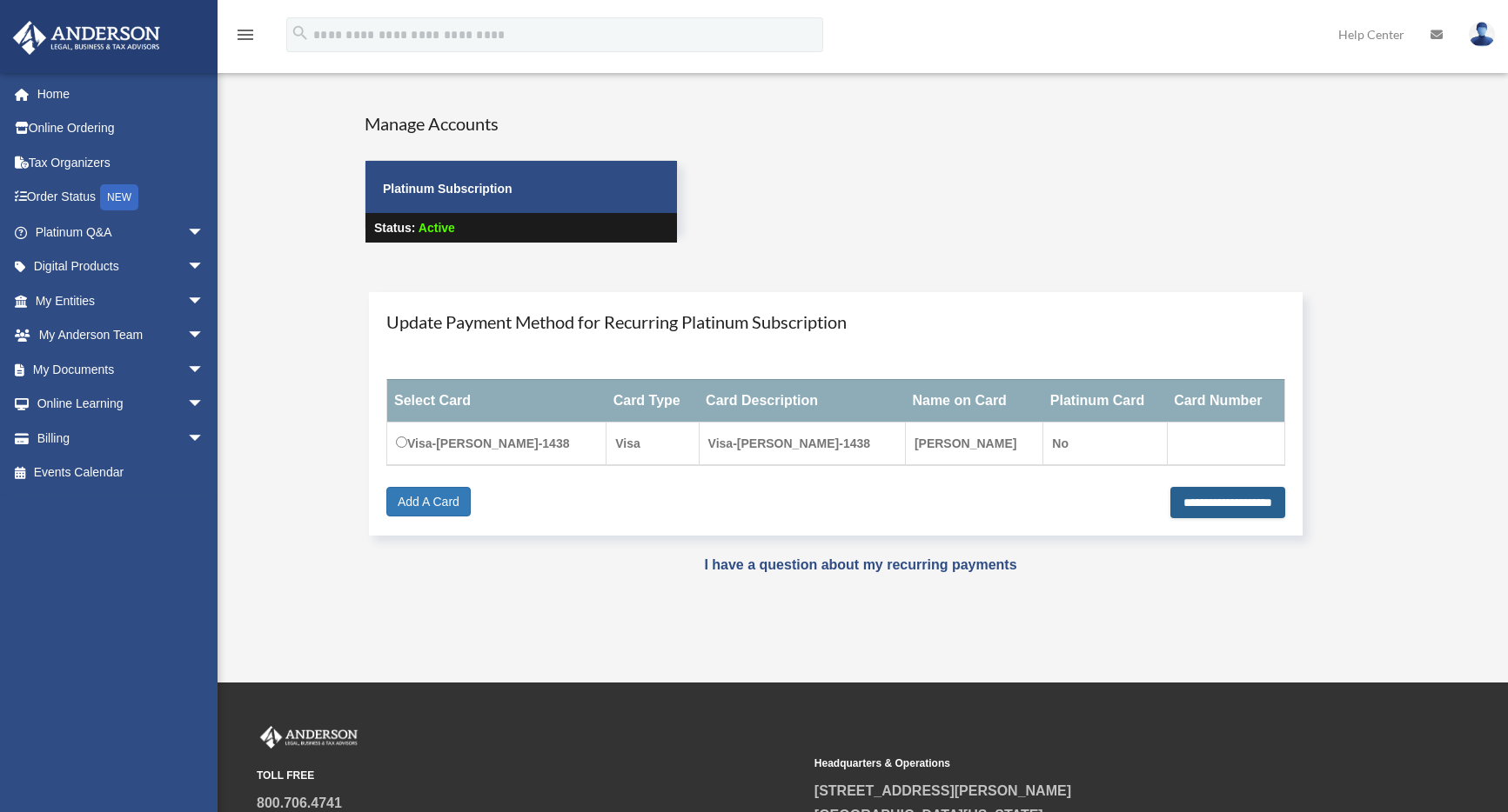
click at [1223, 507] on input "**********" at bounding box center [1227, 503] width 115 height 32
type input "**********"
click at [163, 235] on link "Platinum Q&A arrow_drop_down" at bounding box center [121, 232] width 218 height 35
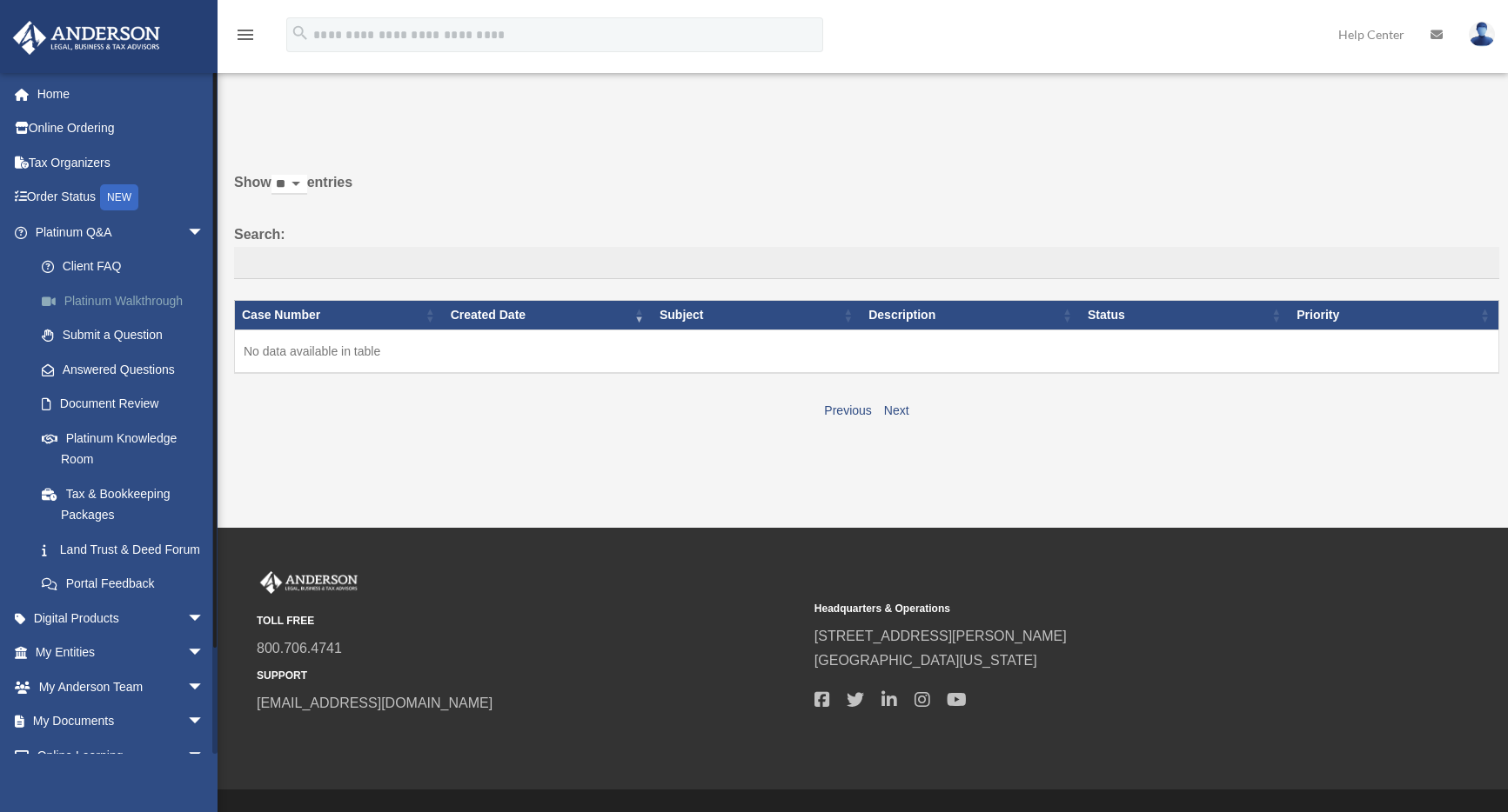
click at [149, 302] on link "Platinum Walkthrough" at bounding box center [127, 300] width 206 height 35
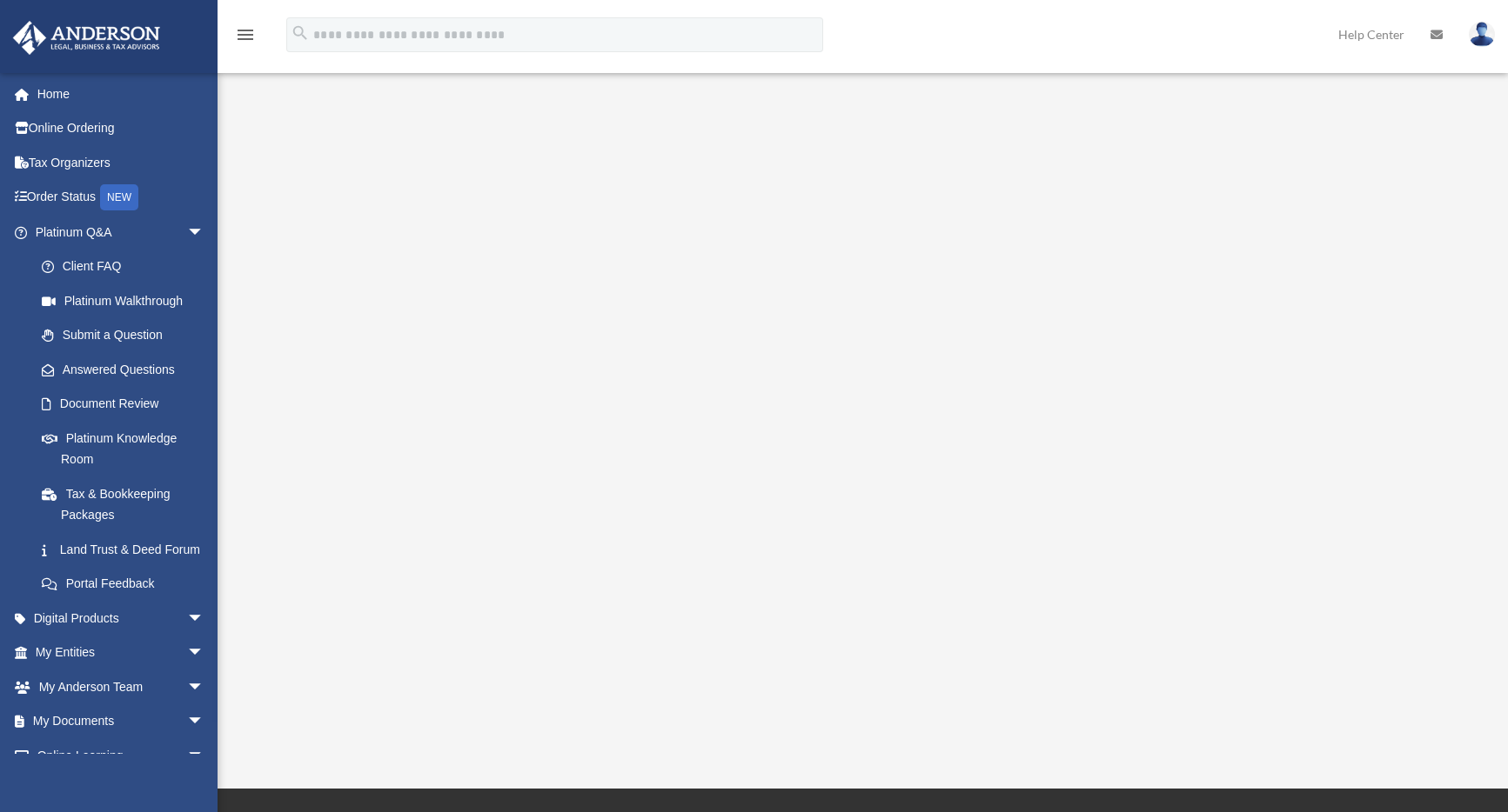
click at [305, 196] on div "<span data-mce-type="bookmark" style="display: inline-block; width: 0px; overfl…" at bounding box center [860, 409] width 1251 height 596
